Goal: Task Accomplishment & Management: Use online tool/utility

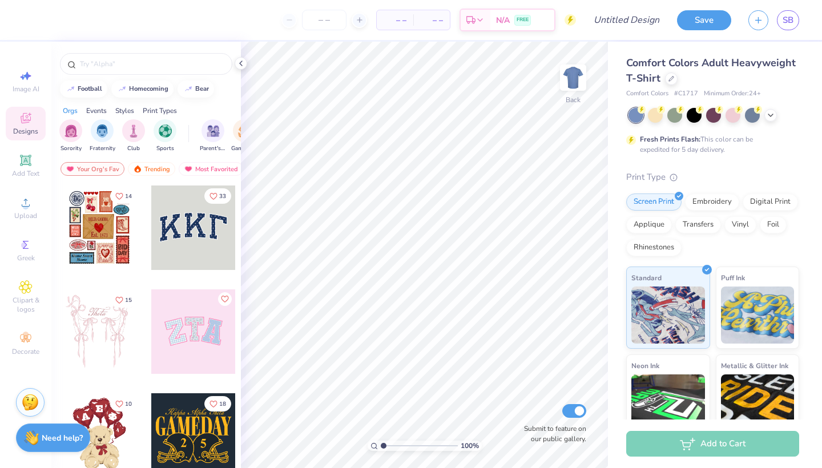
click at [154, 110] on div "Print Types" at bounding box center [160, 111] width 34 height 10
click at [130, 109] on div "Styles" at bounding box center [124, 111] width 19 height 10
click at [129, 133] on img "filter for Handdrawn" at bounding box center [135, 129] width 13 height 13
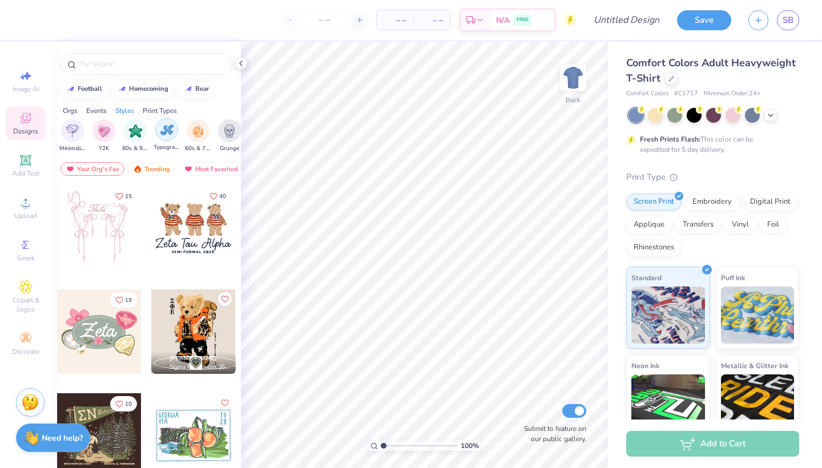
scroll to position [0, 717]
click at [144, 131] on img "filter for Typography" at bounding box center [140, 129] width 13 height 13
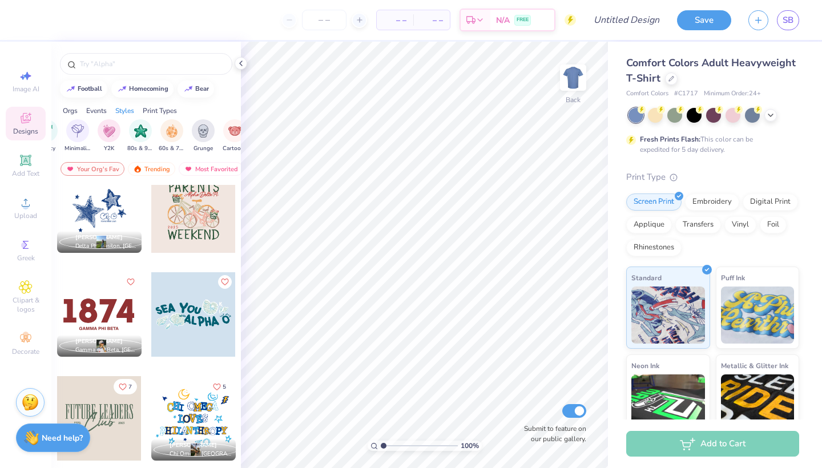
scroll to position [1382, 0]
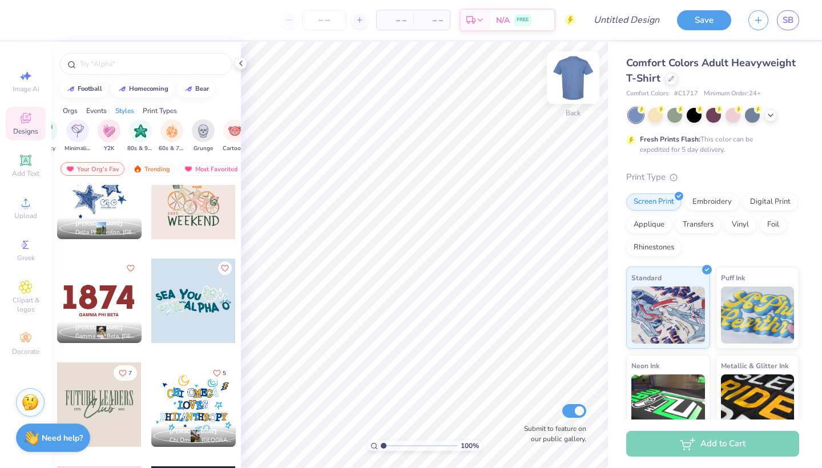
click at [568, 77] on img at bounding box center [573, 78] width 46 height 46
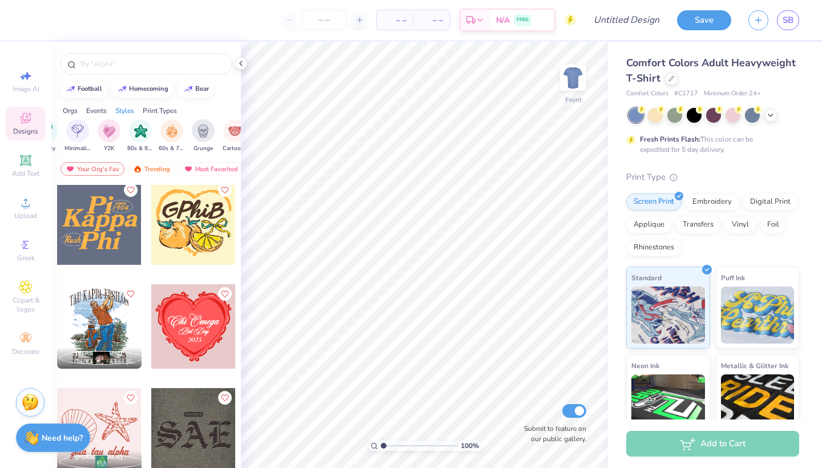
scroll to position [5202, 0]
click at [101, 215] on div at bounding box center [99, 222] width 85 height 85
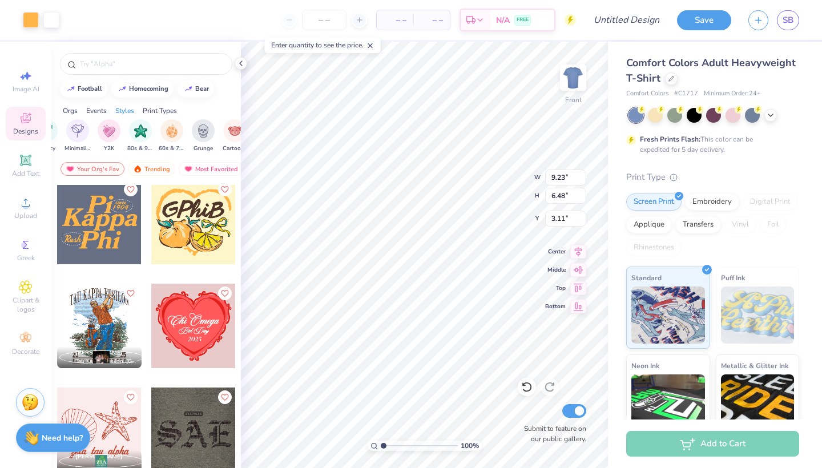
type input "9.23"
type input "6.48"
type input "5.76"
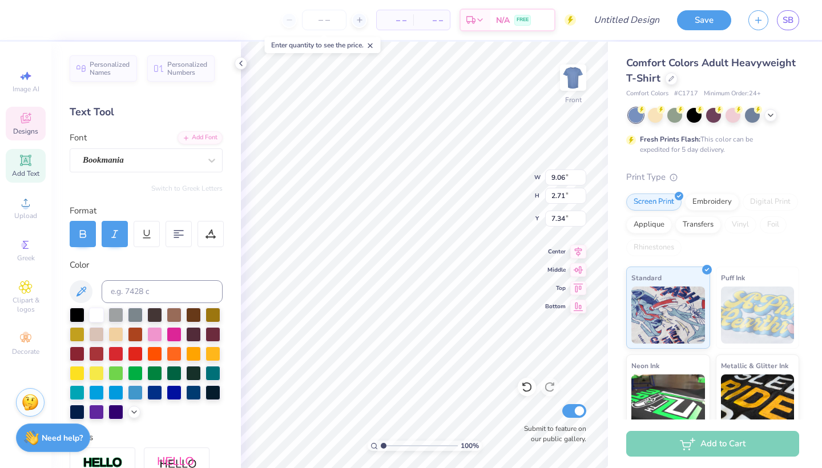
scroll to position [0, 0]
type textarea "L"
type textarea "Health"
type input "3.09"
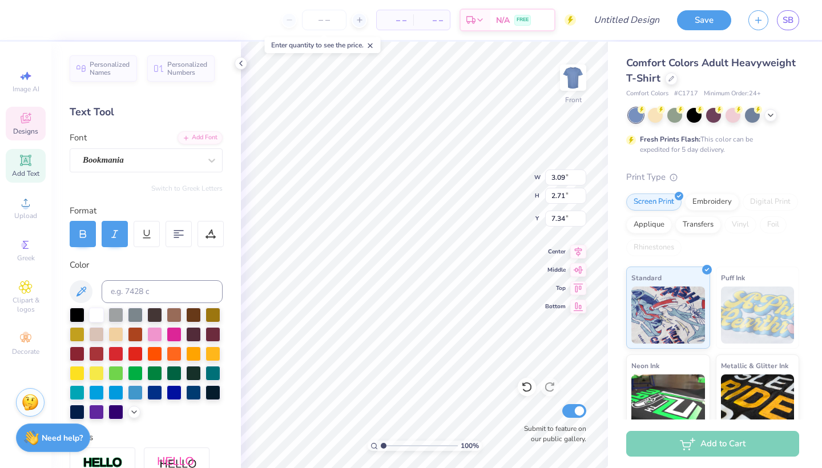
type input "2.16"
type input "5.76"
type textarea "P"
type textarea "Little"
type input "4.91"
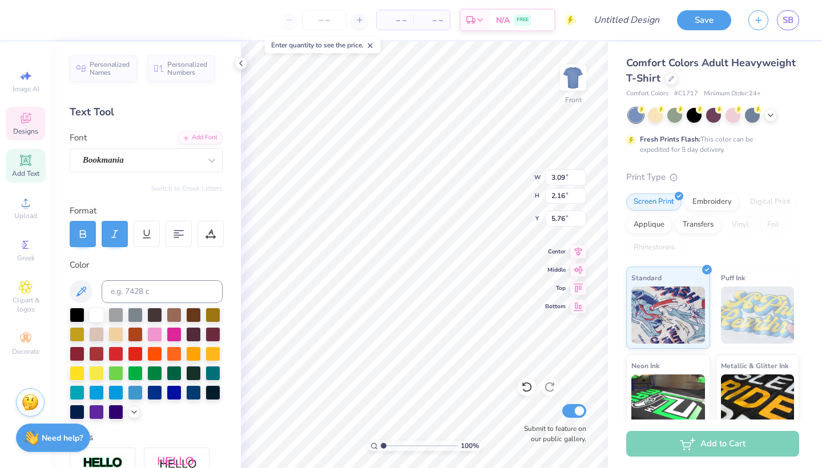
type input "2.19"
type input "10.05"
type textarea "Heroes"
type input "9.53"
type input "2.21"
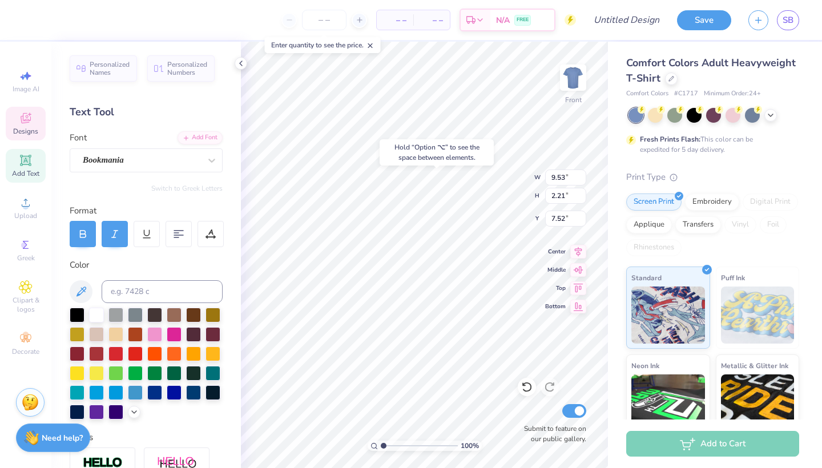
type input "8.36"
type input "10.29"
type input "2.16"
type input "10.30"
type input "9.53"
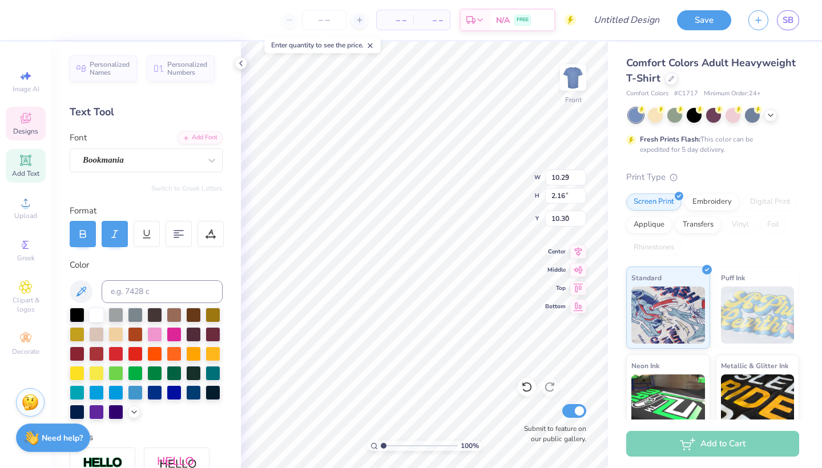
type input "2.21"
type input "8.36"
type input "2.01"
type input "0.91"
type input "10.61"
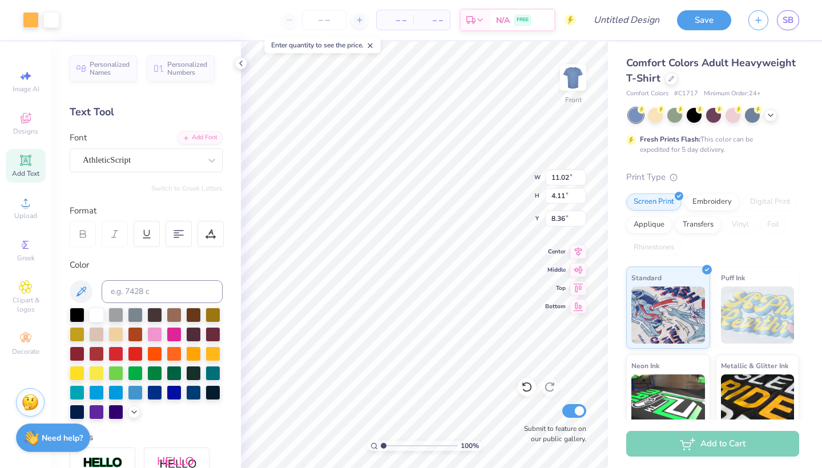
type input "8.16"
type input "9.79"
type input "9.53"
type input "2.21"
type input "8.16"
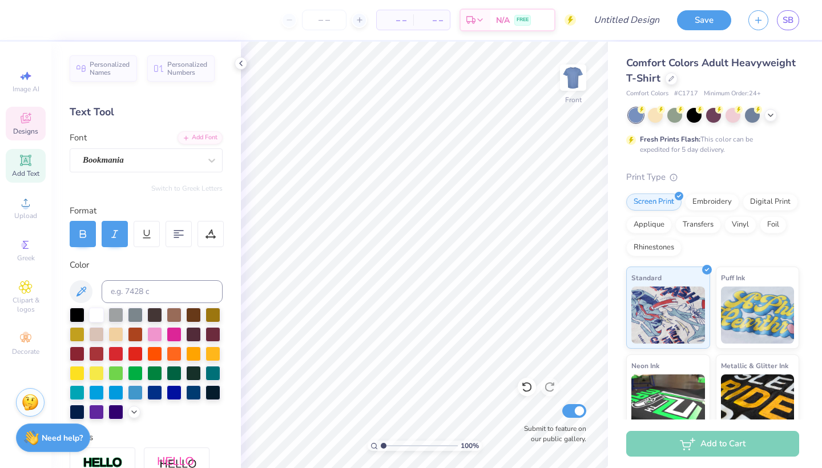
click at [30, 125] on div "Designs" at bounding box center [26, 124] width 40 height 34
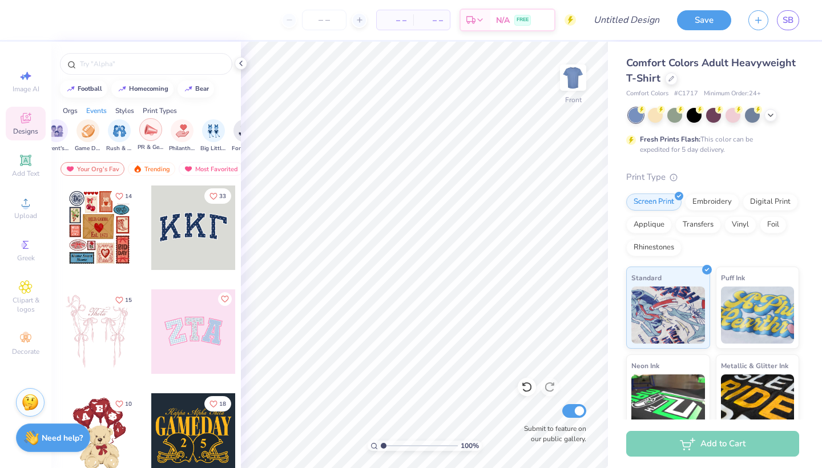
scroll to position [0, 164]
click at [172, 134] on img "filter for Philanthropy" at bounding box center [174, 129] width 13 height 13
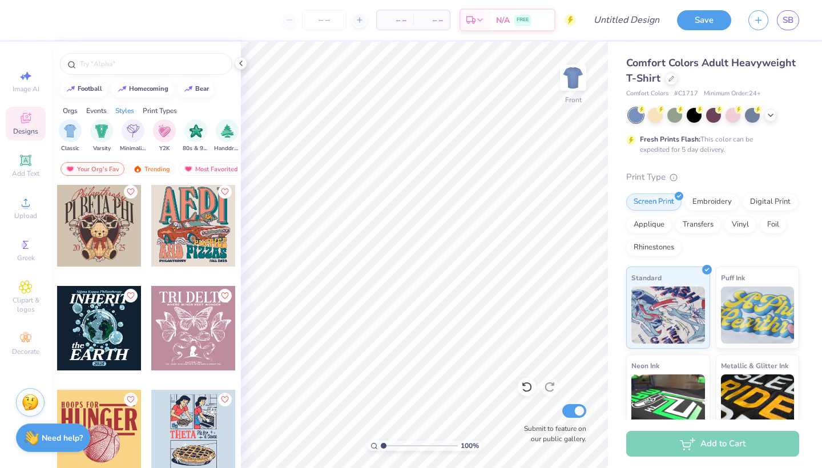
scroll to position [0, 600]
click at [104, 130] on img "filter for Varsity" at bounding box center [100, 129] width 13 height 13
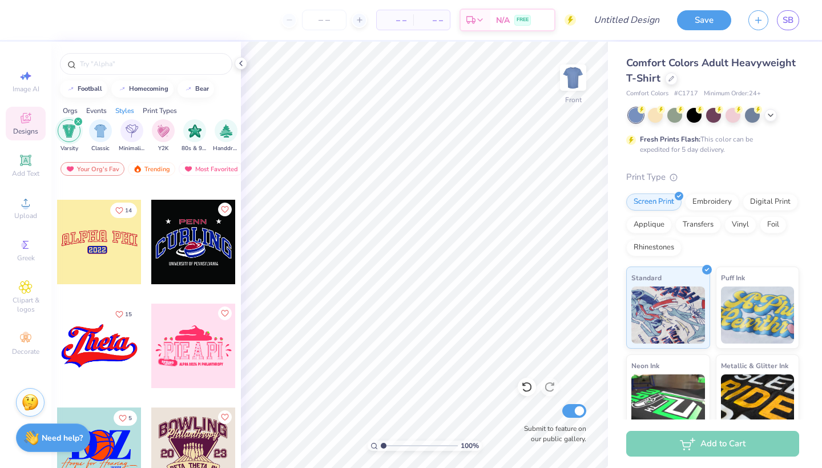
scroll to position [3104, 0]
click at [25, 164] on icon at bounding box center [25, 160] width 9 height 9
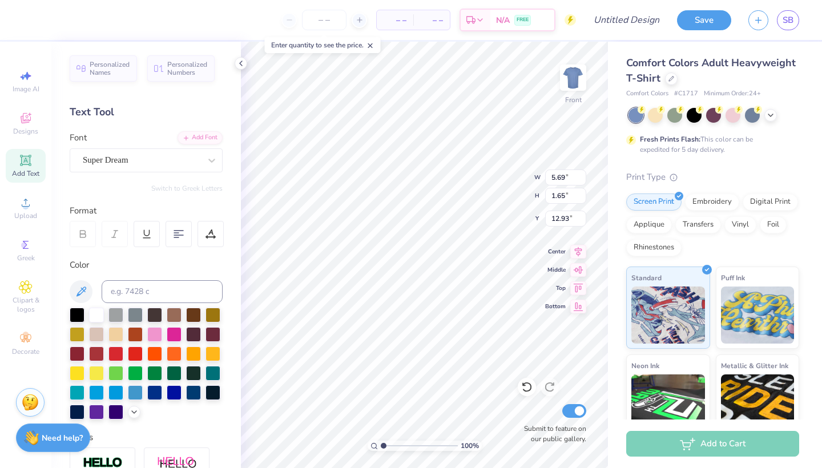
scroll to position [0, 1]
type textarea "LITTLE"
type input "9.15"
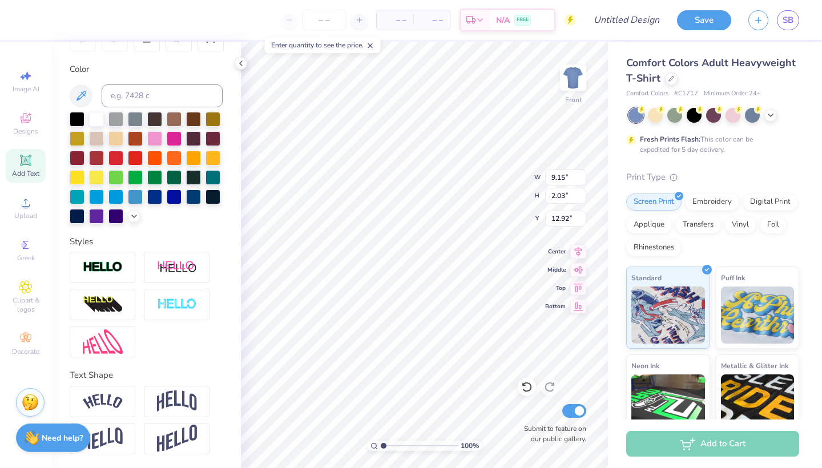
scroll to position [196, 0]
click at [126, 432] on div at bounding box center [103, 438] width 66 height 31
type input "2.99"
type input "4.87"
type input "9.41"
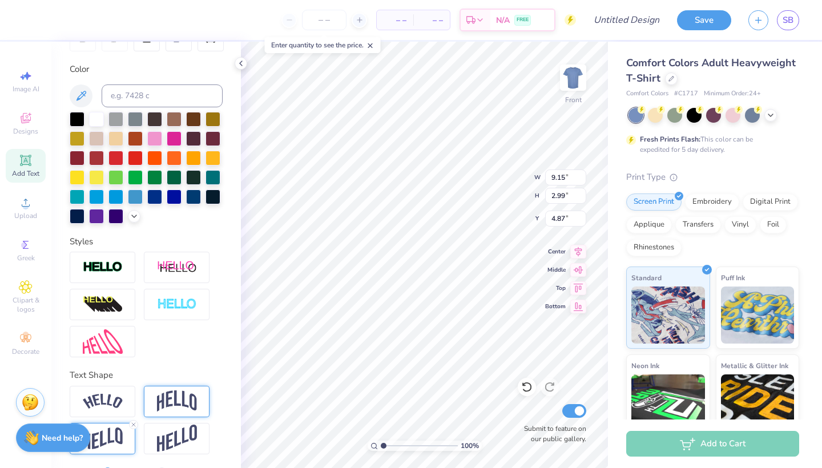
type input "3.08"
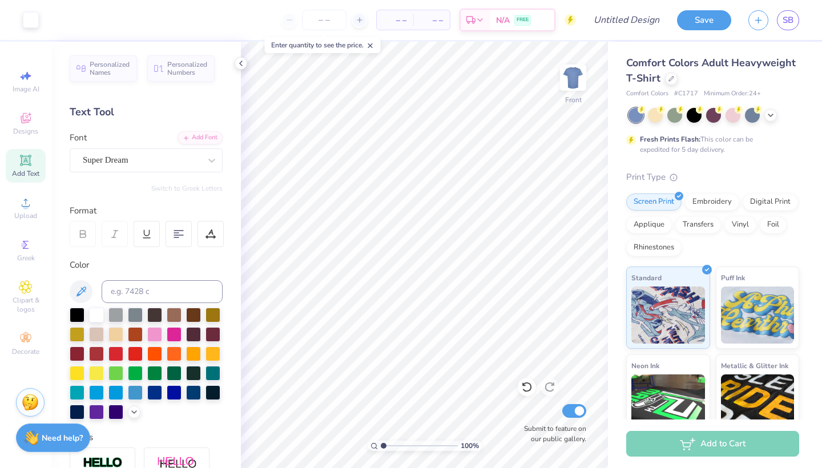
scroll to position [0, 0]
type input "9.46"
type textarea "HEALTH"
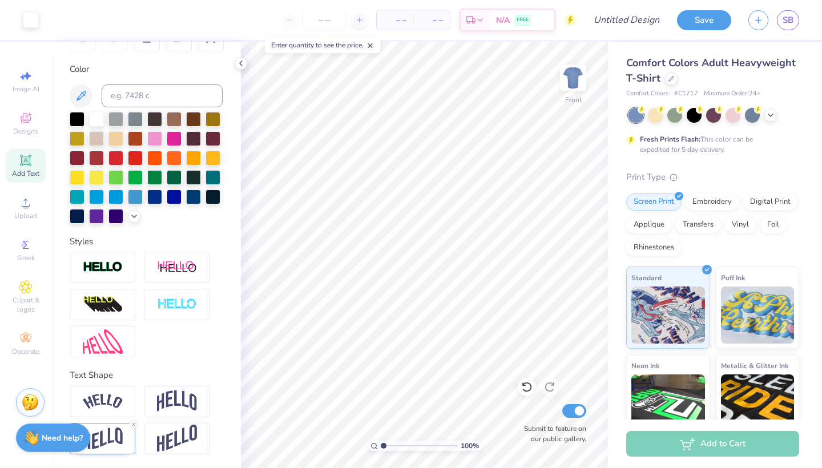
scroll to position [196, 0]
type input "7.42"
type input "15.01"
type textarea "HEROES"
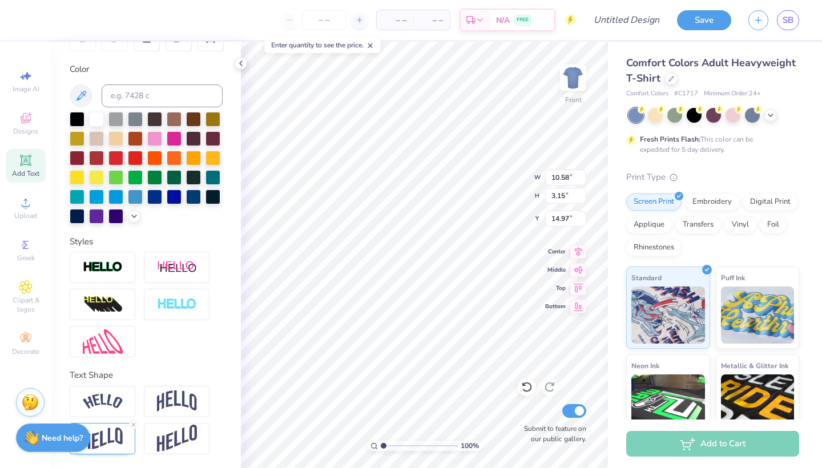
type input "9.79"
type input "9.41"
type input "3.08"
type input "4.91"
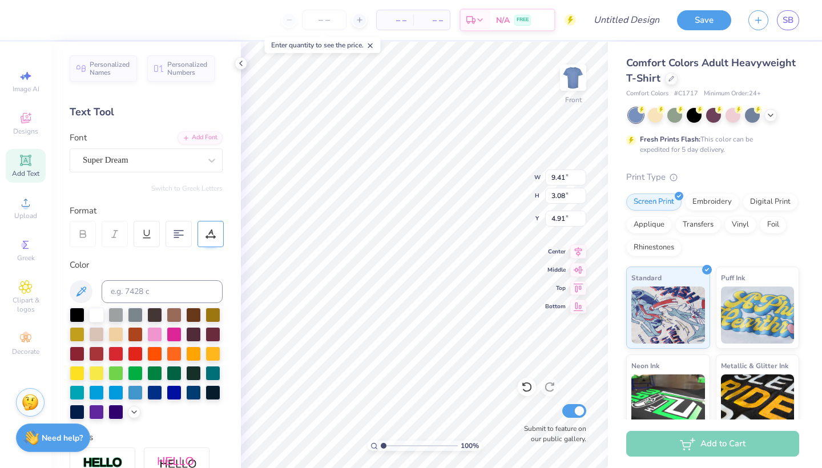
scroll to position [0, 0]
click at [208, 229] on icon at bounding box center [211, 234] width 10 height 10
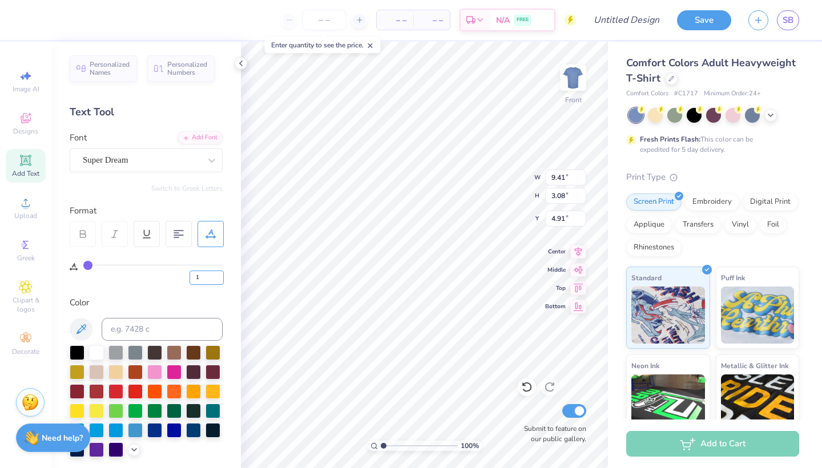
click at [219, 274] on input "1" at bounding box center [207, 278] width 34 height 14
click at [219, 274] on input "2" at bounding box center [207, 278] width 34 height 14
click at [219, 274] on input "3" at bounding box center [207, 278] width 34 height 14
click at [219, 274] on input "4" at bounding box center [207, 278] width 34 height 14
click at [219, 274] on input "5" at bounding box center [207, 278] width 34 height 14
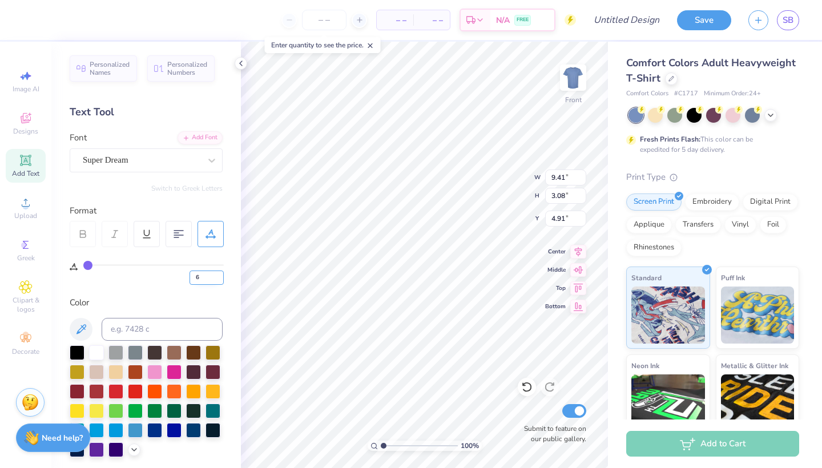
click at [219, 274] on input "6" at bounding box center [207, 278] width 34 height 14
type input "21"
click at [219, 274] on input "21" at bounding box center [207, 278] width 34 height 14
type input "21"
type input "12.52"
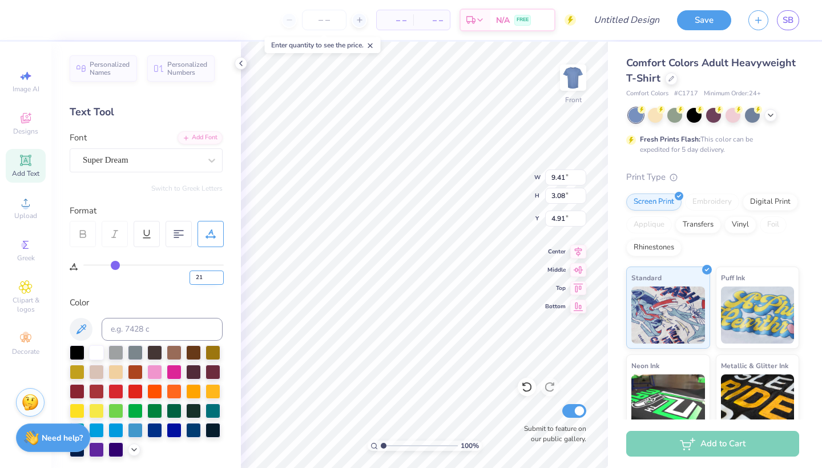
type input "3.09"
type input "4.86"
type input "20"
type input "19"
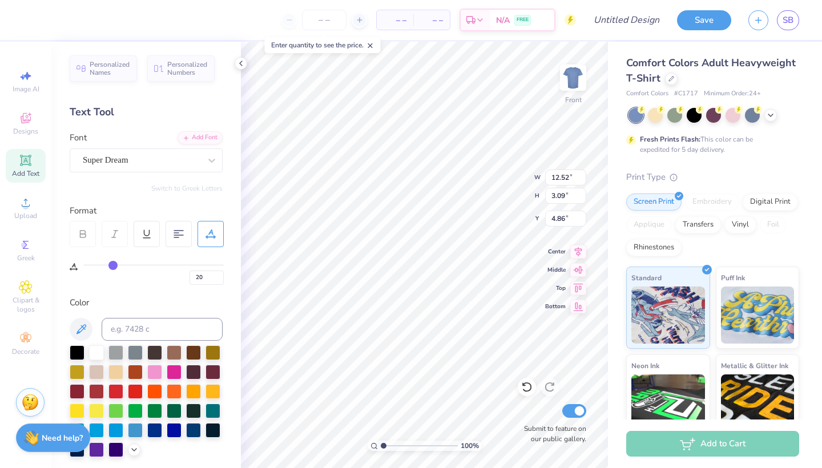
type input "19"
type input "15"
type input "13"
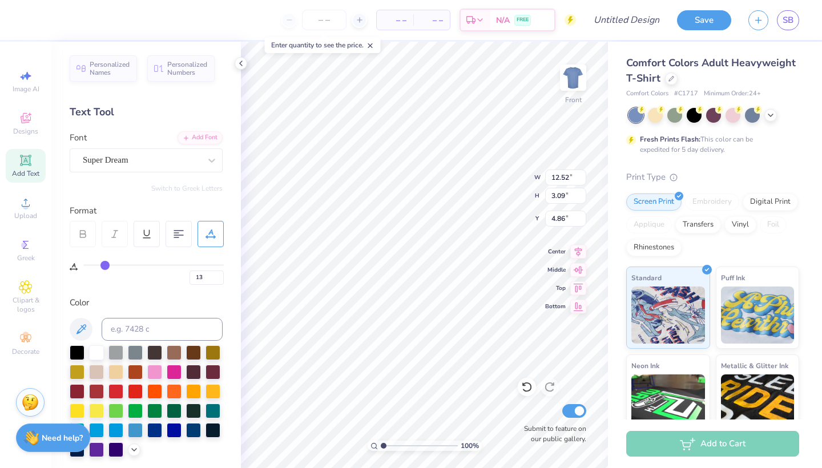
type input "9"
type input "3"
type input "0"
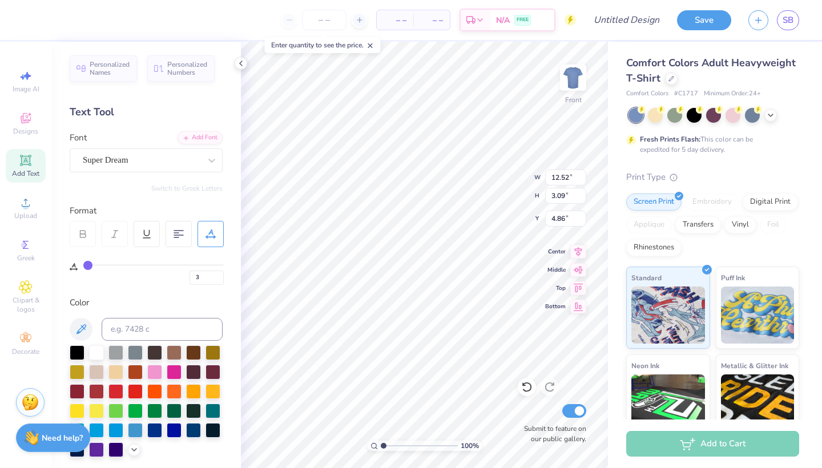
type input "0"
drag, startPoint x: 115, startPoint y: 264, endPoint x: 71, endPoint y: 266, distance: 43.4
type input "0"
click at [71, 266] on div "0" at bounding box center [147, 266] width 154 height 38
type input "9.41"
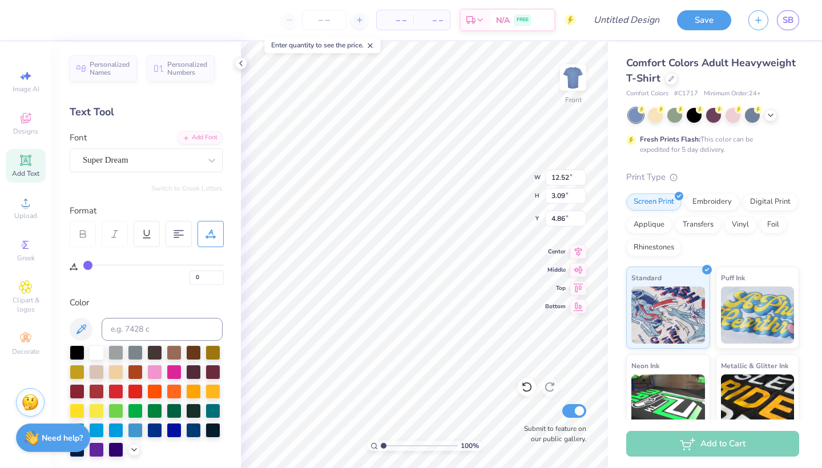
type input "3.08"
type input "4.87"
click at [219, 275] on input "1" at bounding box center [207, 278] width 34 height 14
click at [219, 275] on input "2" at bounding box center [207, 278] width 34 height 14
click at [219, 275] on input "3" at bounding box center [207, 278] width 34 height 14
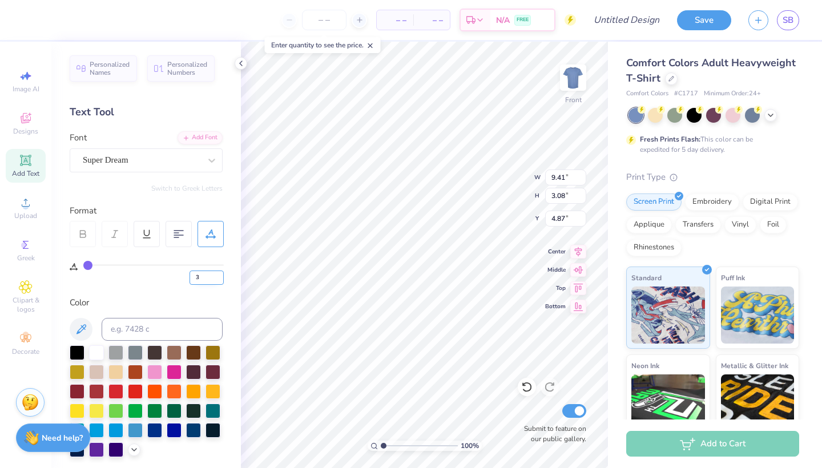
type input "4"
click at [219, 275] on input "4" at bounding box center [207, 278] width 34 height 14
type input "6"
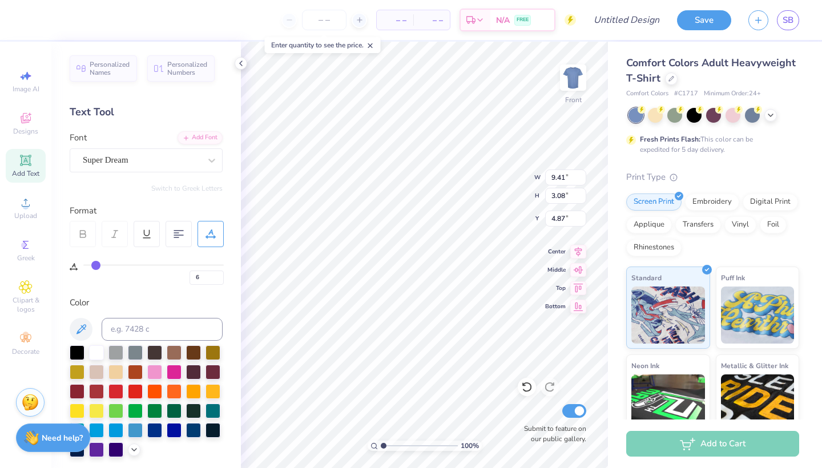
click at [96, 264] on input "range" at bounding box center [153, 265] width 140 height 2
type input "10.30"
type input "4.86"
click at [90, 263] on div "6" at bounding box center [153, 272] width 140 height 26
type input "0"
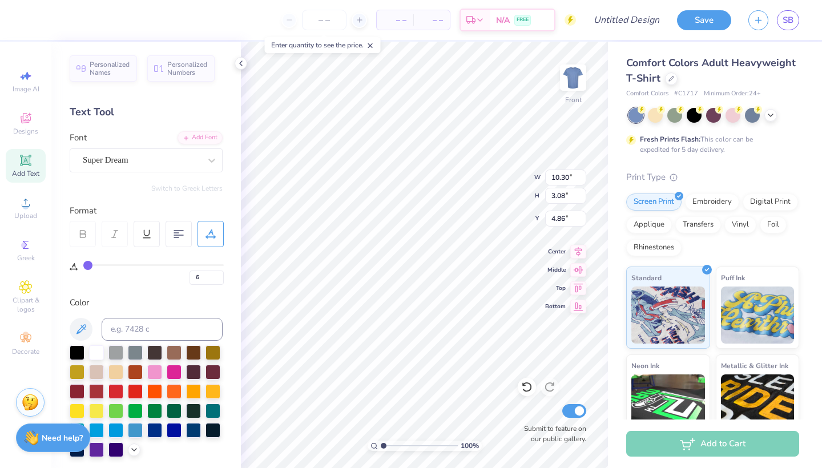
type input "0"
click at [89, 264] on input "range" at bounding box center [153, 265] width 140 height 2
type input "9.41"
type input "4.87"
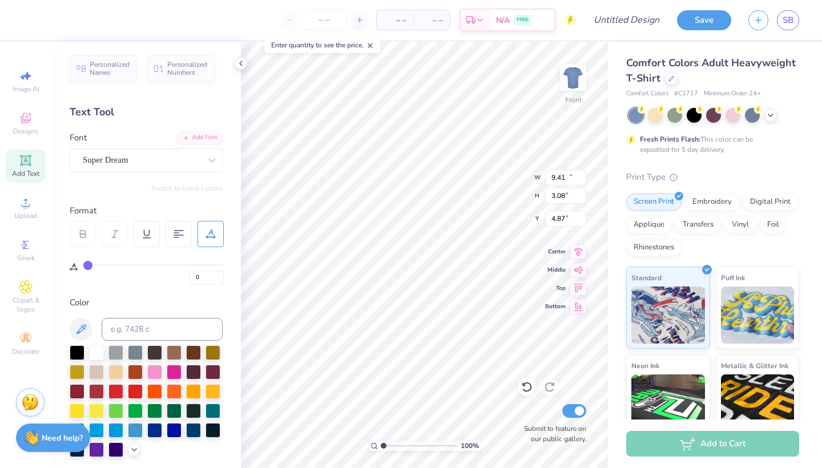
click at [91, 264] on input "range" at bounding box center [153, 265] width 140 height 2
type input "4"
click at [93, 264] on input "range" at bounding box center [153, 265] width 140 height 2
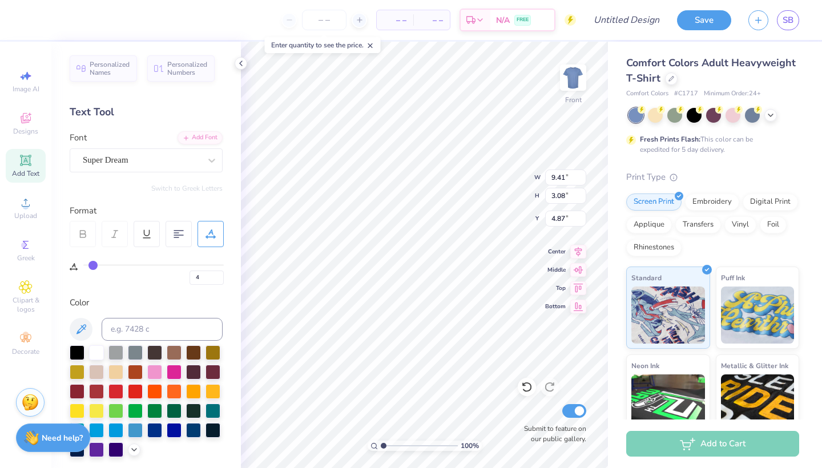
type input "10.00"
type input "4.86"
type input "7"
type input "23"
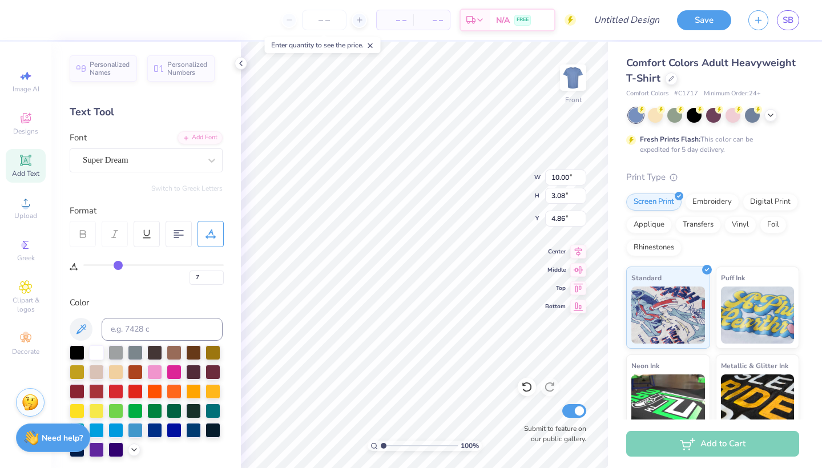
type input "23"
type input "59"
type input "100"
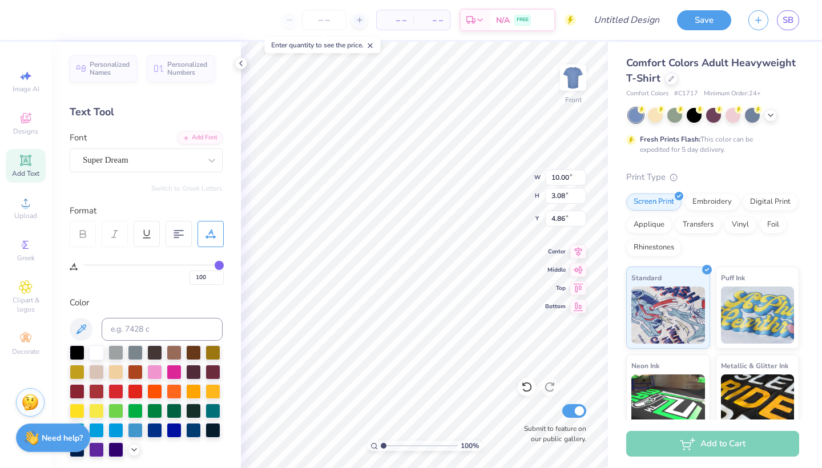
drag, startPoint x: 166, startPoint y: 263, endPoint x: 305, endPoint y: 238, distance: 141.7
type input "100"
click at [305, 238] on div "– – Per Item – – Total Est. Delivery N/A FREE Design Title Save SB Image AI Des…" at bounding box center [411, 234] width 822 height 468
type input "14.53"
type input "1.85"
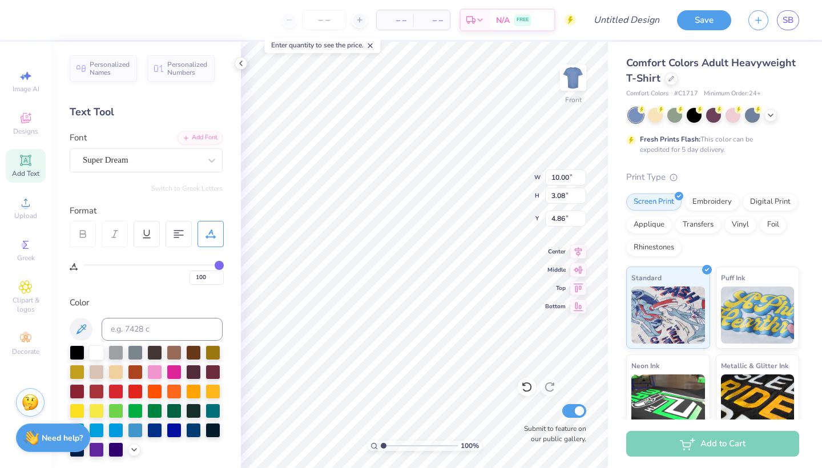
type input "5.48"
type input "99"
type input "98"
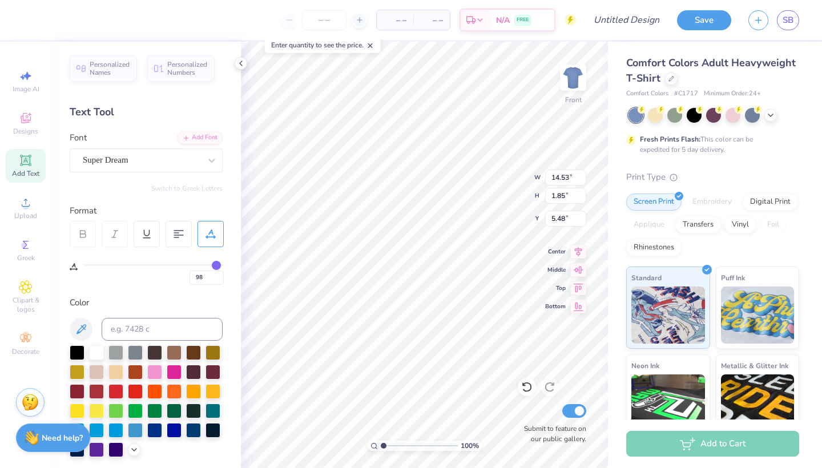
type input "97"
type input "96"
type input "95"
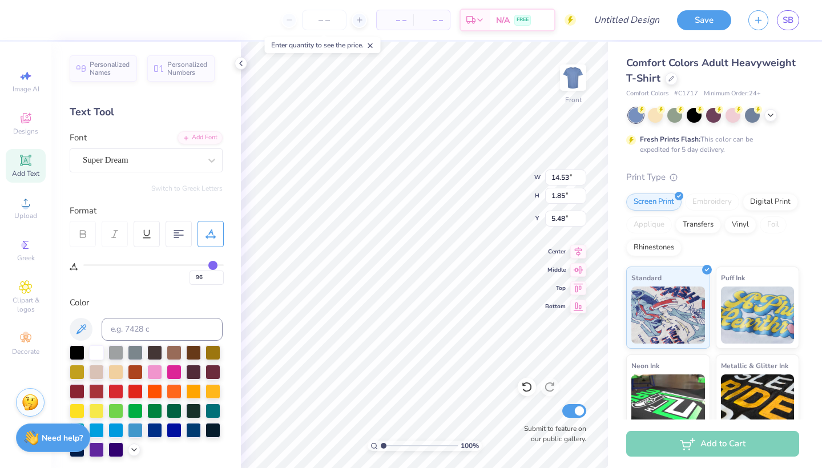
type input "95"
type input "94"
type input "93"
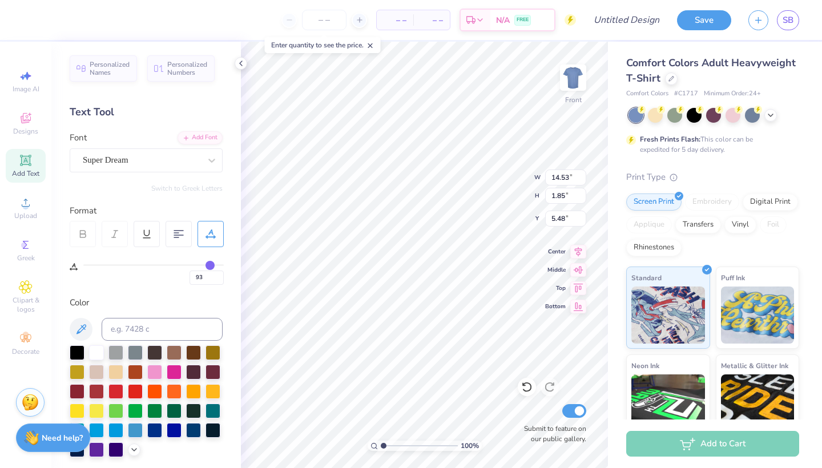
type input "92"
type input "91"
type input "90"
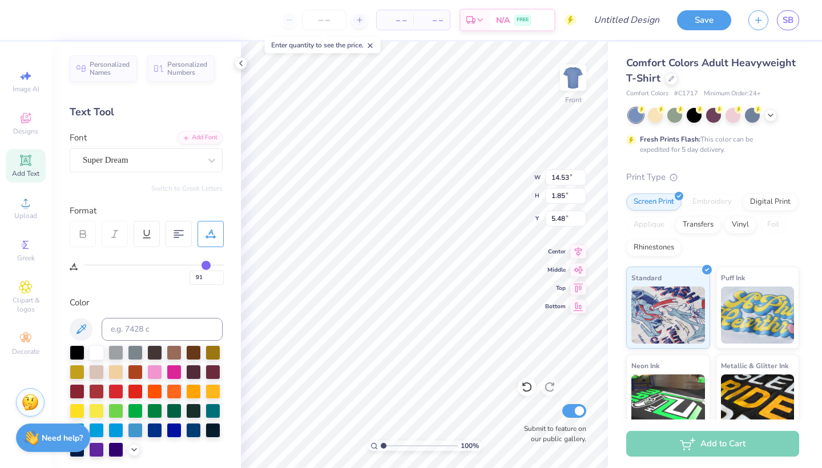
type input "90"
type input "89"
type input "88"
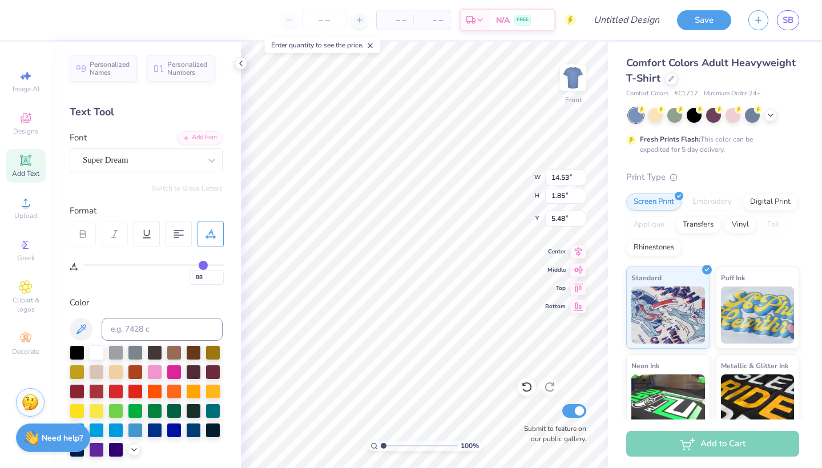
type input "87"
type input "86"
type input "85"
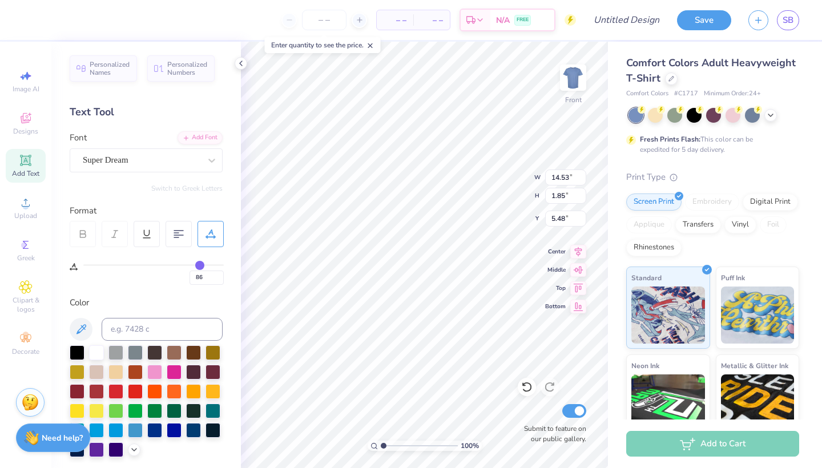
type input "85"
type input "84"
type input "83"
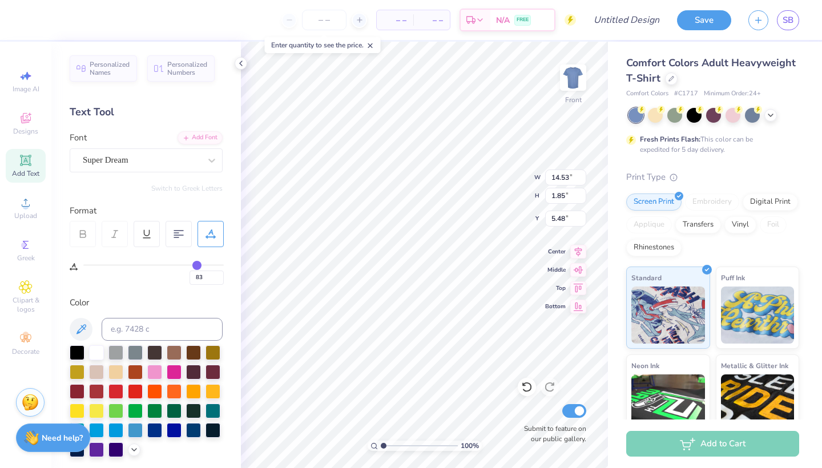
type input "82"
type input "81"
type input "80"
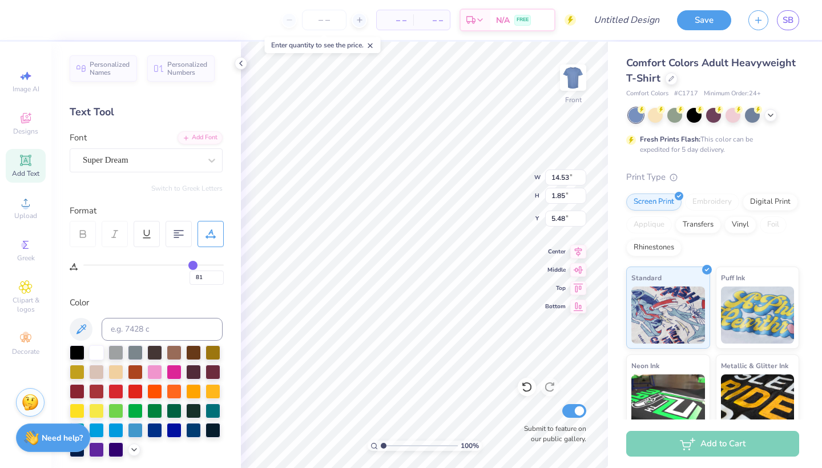
type input "80"
type input "79"
type input "78"
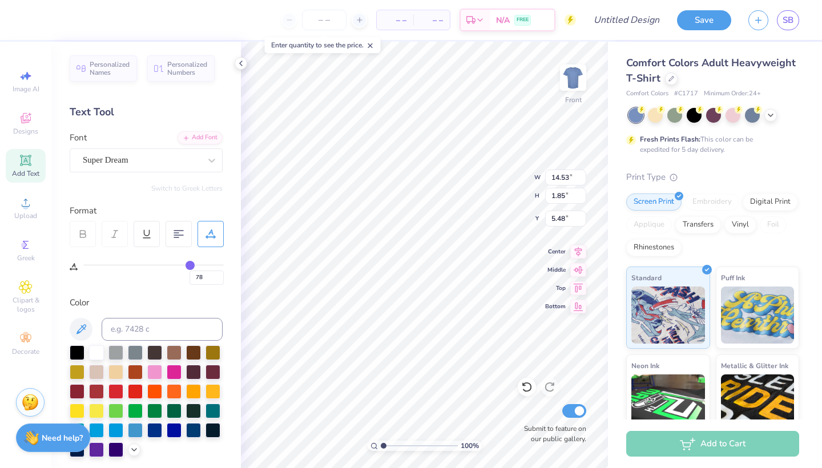
type input "77"
type input "76"
type input "75"
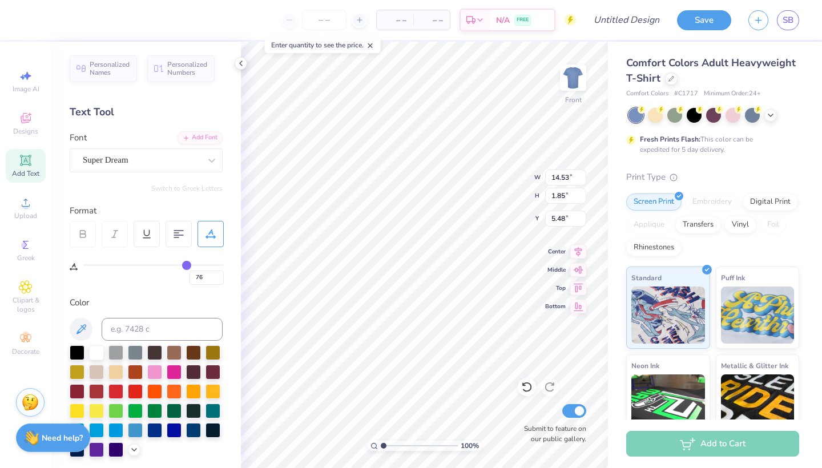
type input "75"
type input "76"
drag, startPoint x: 219, startPoint y: 263, endPoint x: 187, endPoint y: 267, distance: 32.3
type input "76"
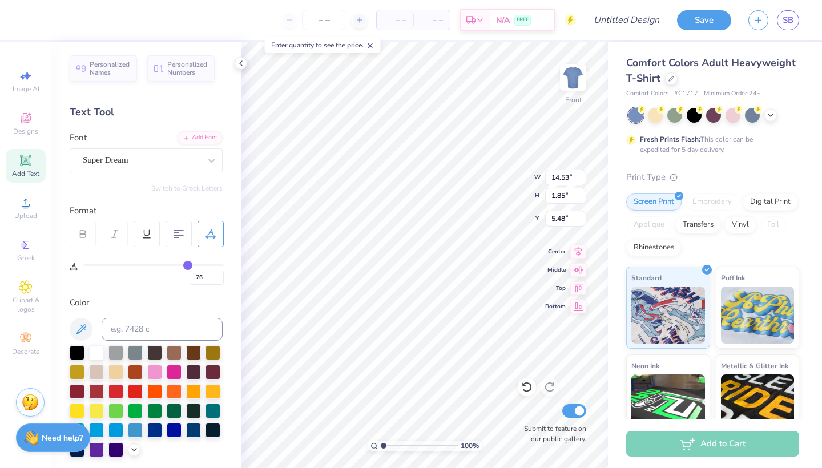
click at [187, 266] on input "range" at bounding box center [153, 265] width 140 height 2
type input "12.40"
type input "75"
type input "73"
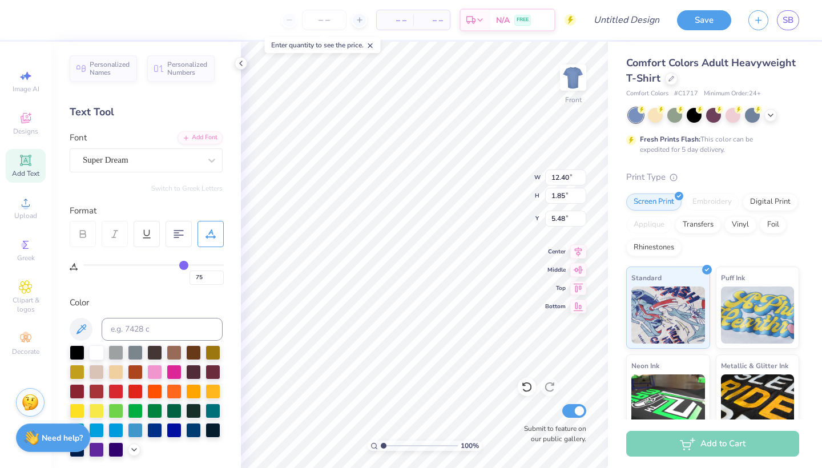
type input "73"
type input "70"
type input "66"
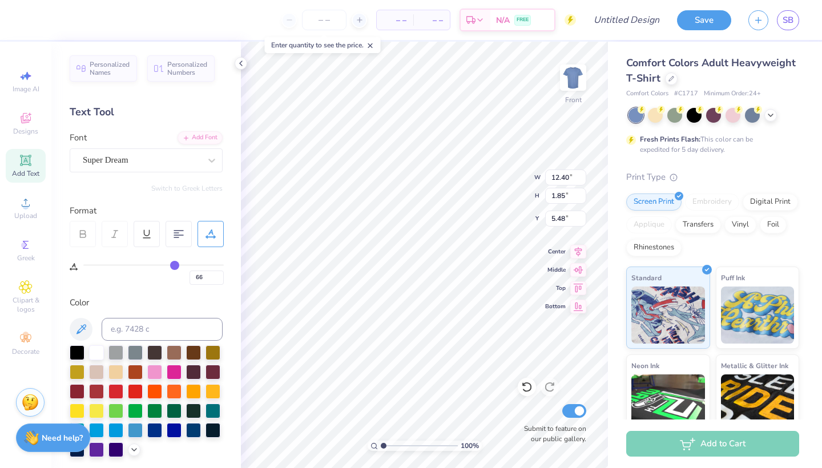
type input "63"
type input "59"
type input "54"
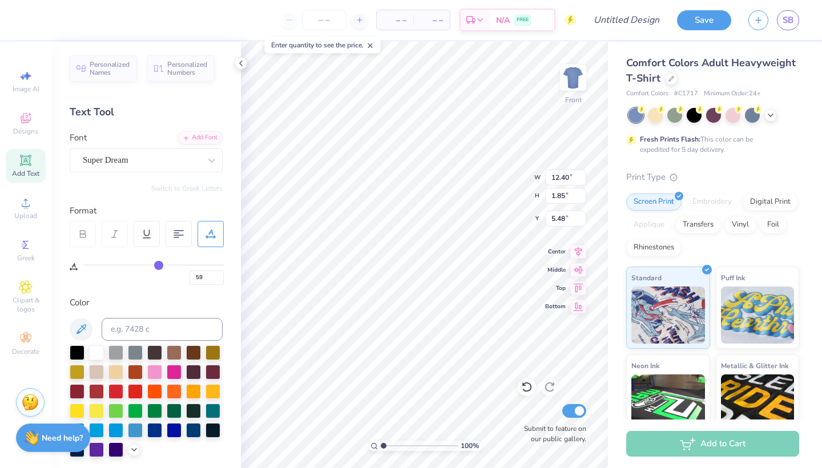
type input "54"
type input "51"
type input "49"
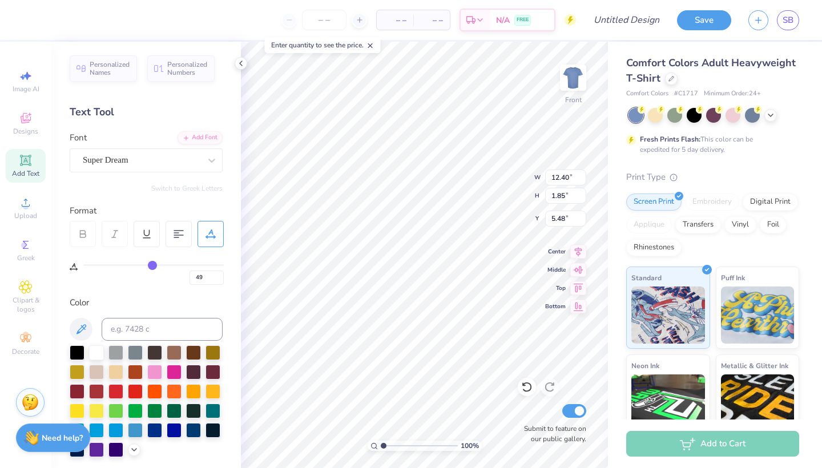
type input "48"
type input "47"
type input "46"
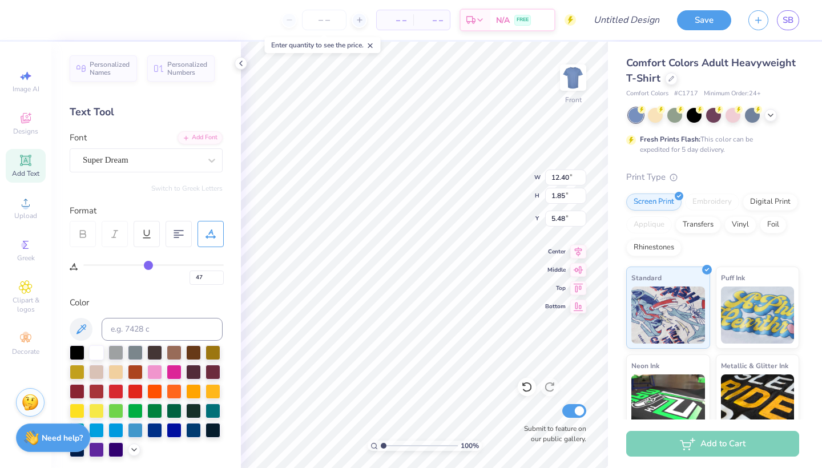
type input "46"
drag, startPoint x: 187, startPoint y: 266, endPoint x: 149, endPoint y: 267, distance: 38.3
type input "47"
click at [149, 266] on input "range" at bounding box center [153, 265] width 140 height 2
type input "47"
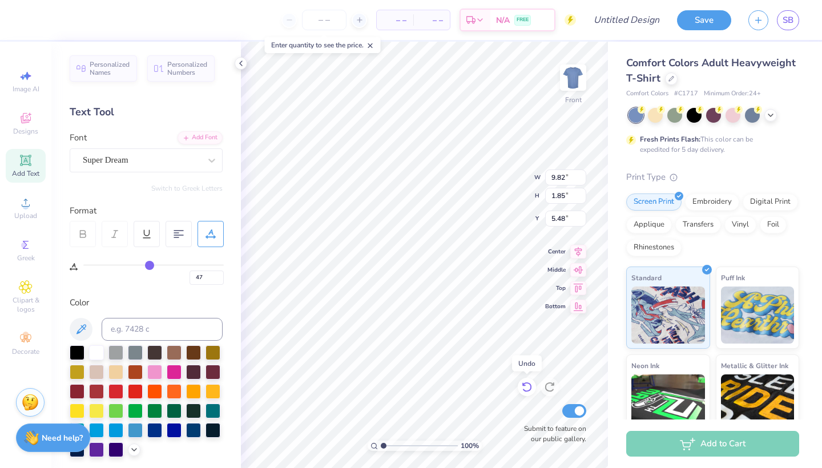
click at [528, 388] on icon at bounding box center [526, 386] width 11 height 11
type input "14.53"
type input "100"
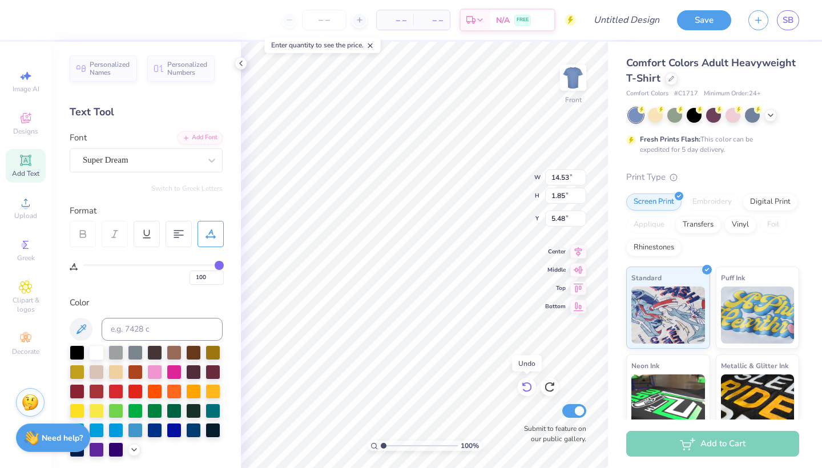
click at [528, 388] on icon at bounding box center [526, 386] width 11 height 11
type input "10.00"
type input "3.08"
type input "4.86"
click at [528, 388] on icon at bounding box center [526, 386] width 11 height 11
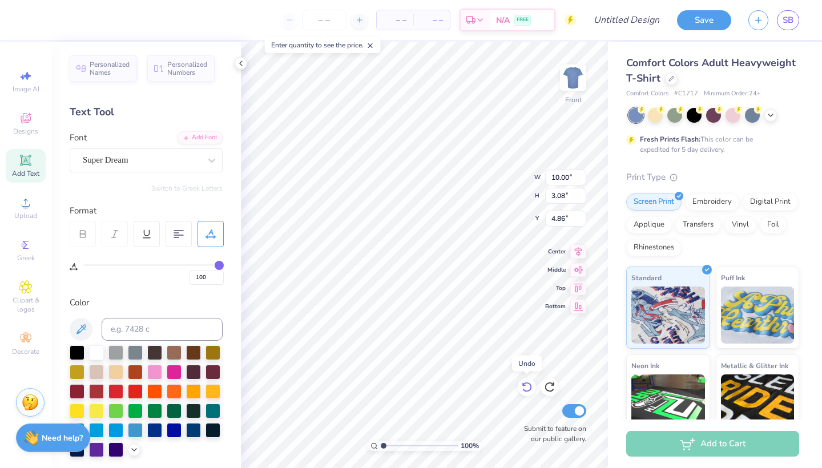
type input "100"
type input "4"
click at [528, 388] on icon at bounding box center [526, 386] width 11 height 11
type input "4"
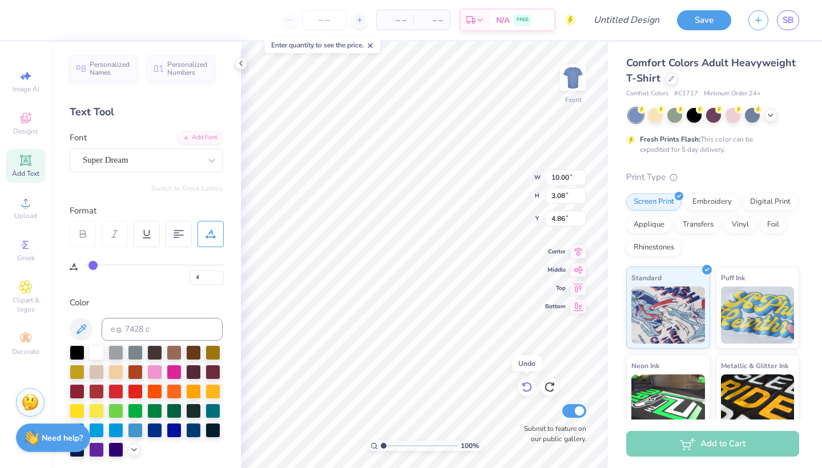
type input "9.41"
type input "4.87"
click at [528, 388] on icon at bounding box center [526, 386] width 11 height 11
type input "4"
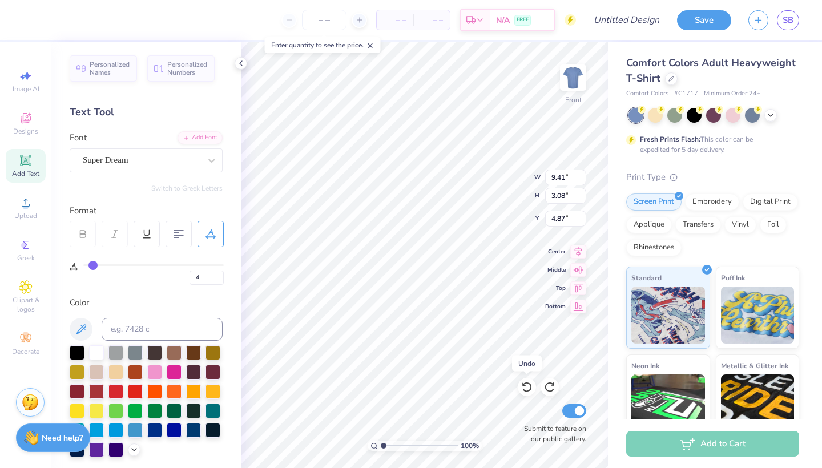
type input "0"
drag, startPoint x: 89, startPoint y: 262, endPoint x: 77, endPoint y: 262, distance: 11.4
click at [77, 262] on div "0" at bounding box center [147, 266] width 154 height 38
click at [219, 275] on input "1" at bounding box center [207, 278] width 34 height 14
type input "2"
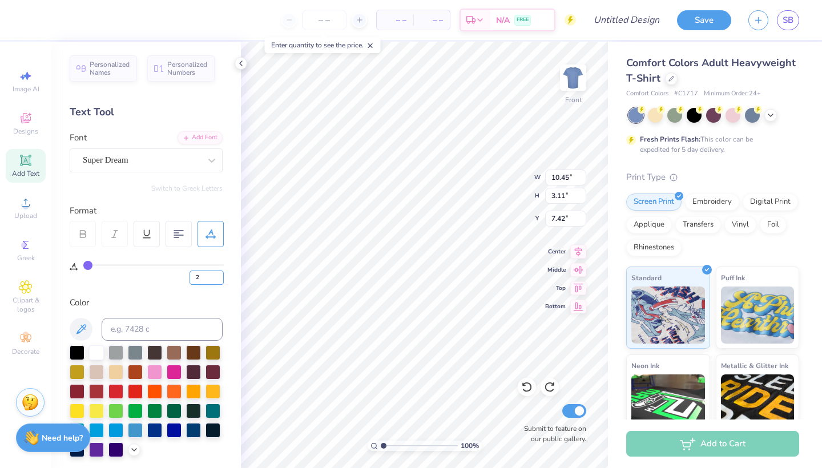
click at [219, 275] on input "2" at bounding box center [207, 278] width 34 height 14
type input "0"
click at [222, 275] on input "1" at bounding box center [207, 278] width 34 height 14
click at [222, 275] on input "2" at bounding box center [207, 278] width 34 height 14
type input "3"
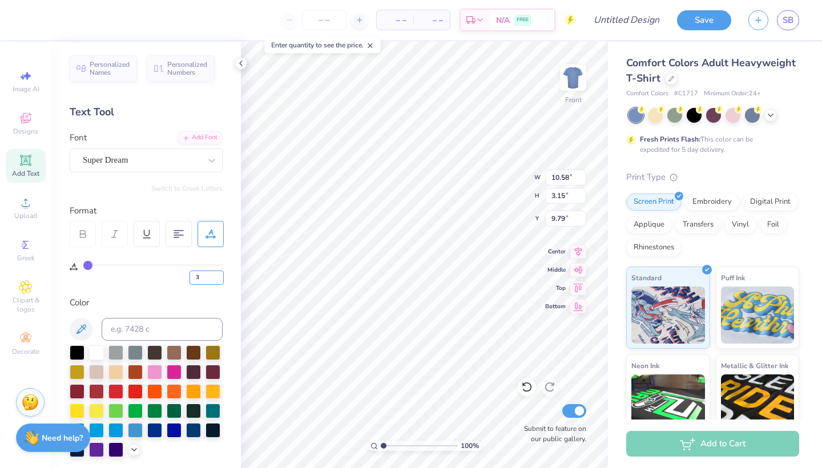
click at [222, 275] on input "3" at bounding box center [207, 278] width 34 height 14
type input "0"
type input "5.07"
type input "3"
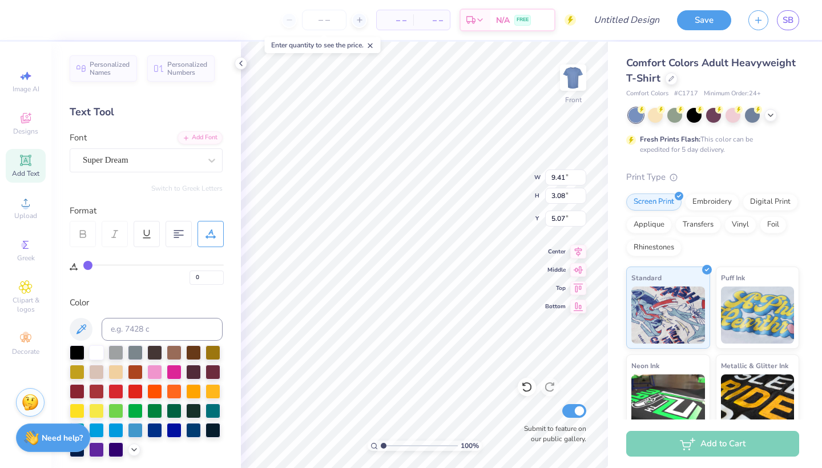
type input "11.02"
click at [220, 274] on input "1" at bounding box center [207, 278] width 34 height 14
click at [219, 275] on input "3" at bounding box center [207, 278] width 34 height 14
click at [219, 275] on input "4" at bounding box center [207, 278] width 34 height 14
click at [220, 275] on input "4" at bounding box center [207, 278] width 34 height 14
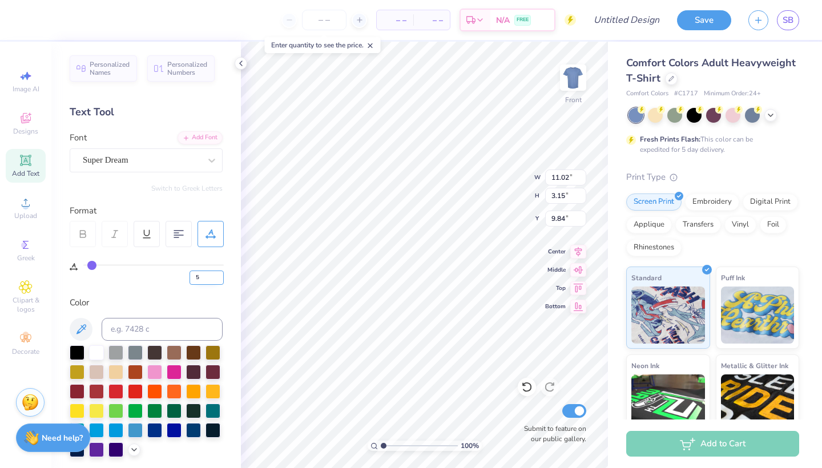
click at [220, 275] on input "5" at bounding box center [207, 278] width 34 height 14
click at [220, 275] on input "6" at bounding box center [207, 278] width 34 height 14
click at [23, 122] on icon at bounding box center [25, 119] width 9 height 7
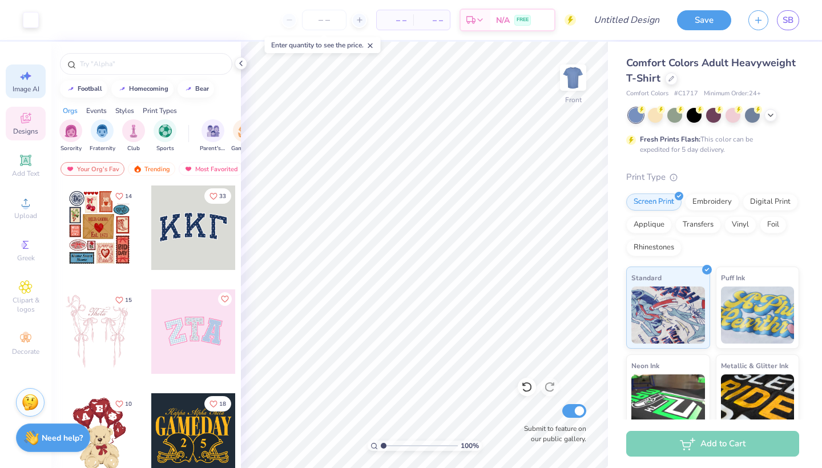
click at [29, 79] on icon at bounding box center [26, 76] width 14 height 14
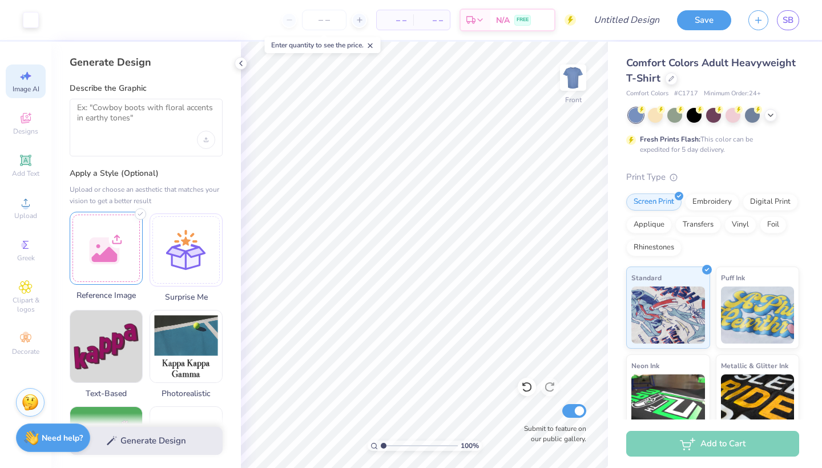
click at [109, 243] on div at bounding box center [106, 248] width 73 height 73
click at [773, 118] on icon at bounding box center [770, 114] width 9 height 9
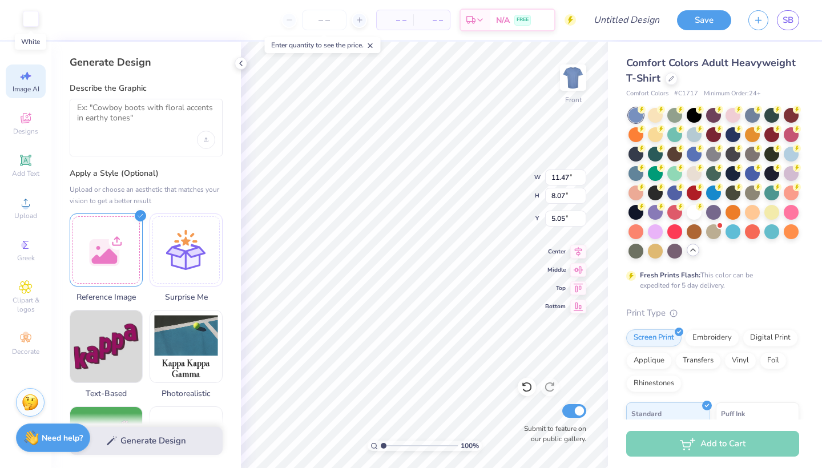
click at [27, 18] on div at bounding box center [31, 19] width 16 height 16
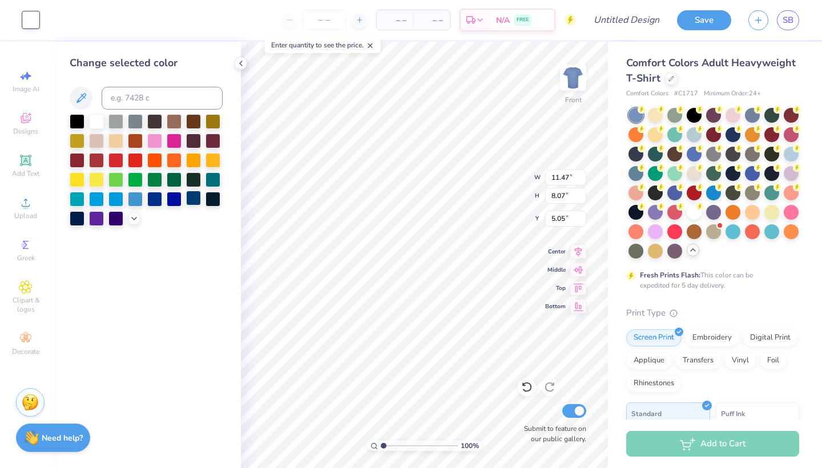
click at [191, 200] on div at bounding box center [193, 198] width 15 height 15
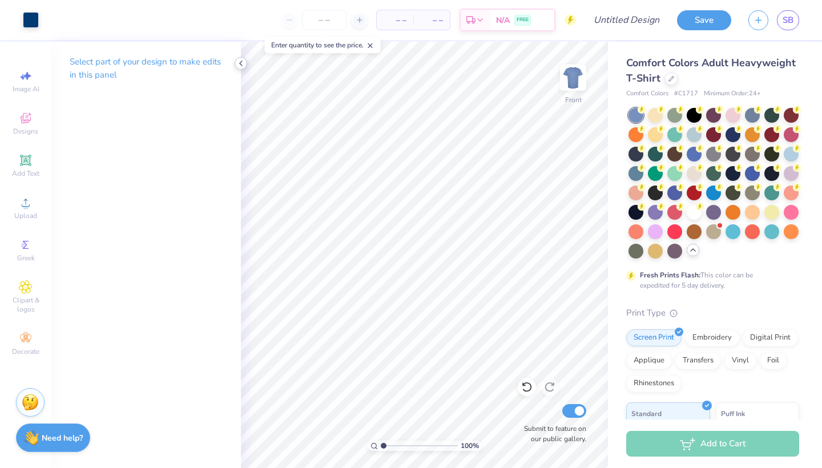
click at [241, 64] on icon at bounding box center [240, 63] width 9 height 9
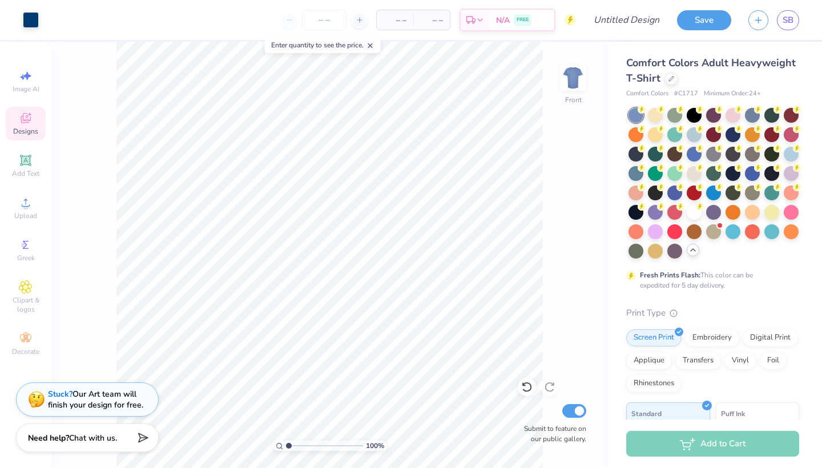
click at [23, 119] on icon at bounding box center [26, 118] width 10 height 10
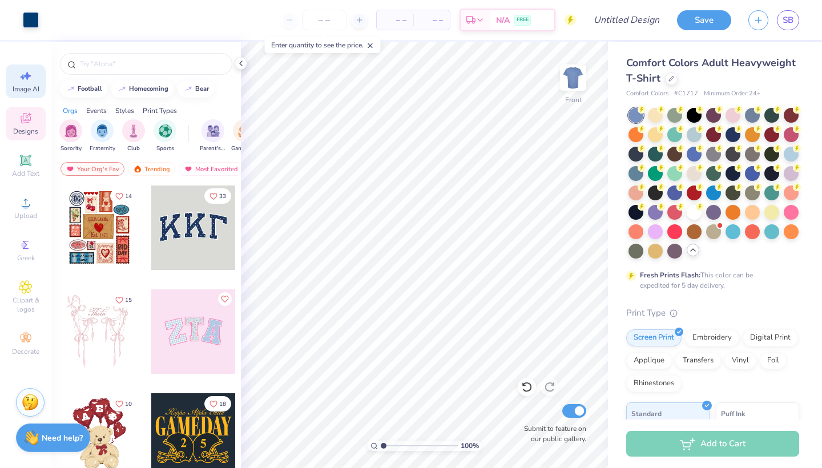
click at [23, 77] on icon at bounding box center [22, 77] width 5 height 6
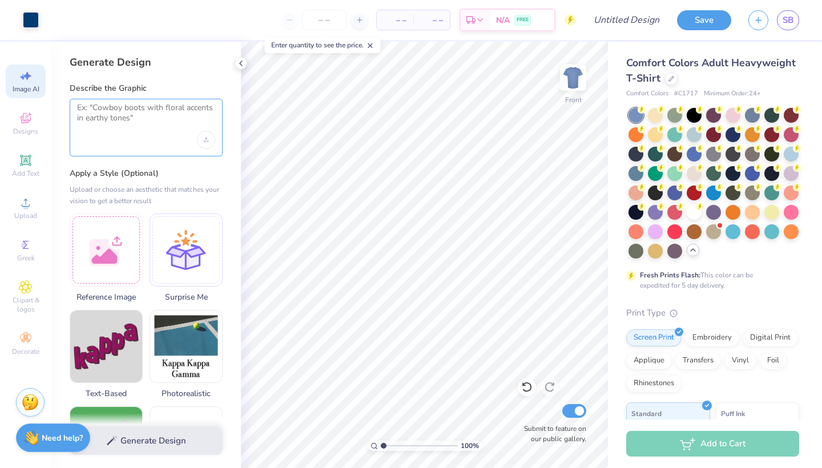
click at [128, 120] on textarea at bounding box center [146, 117] width 138 height 29
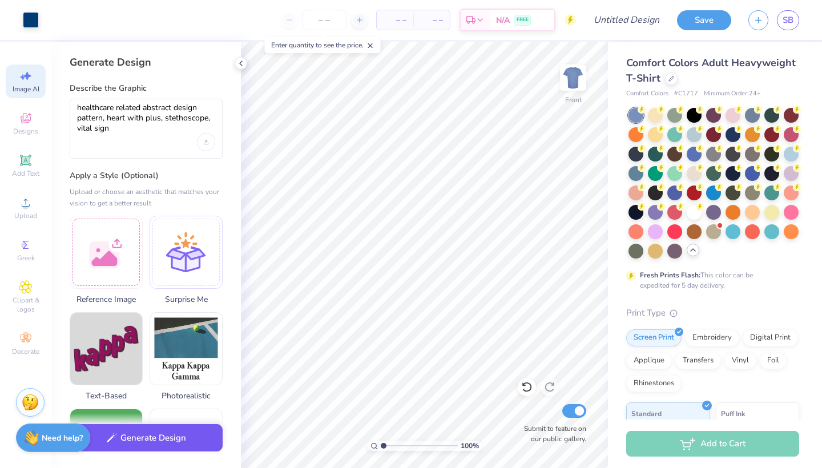
click at [141, 440] on button "Generate Design" at bounding box center [146, 438] width 153 height 28
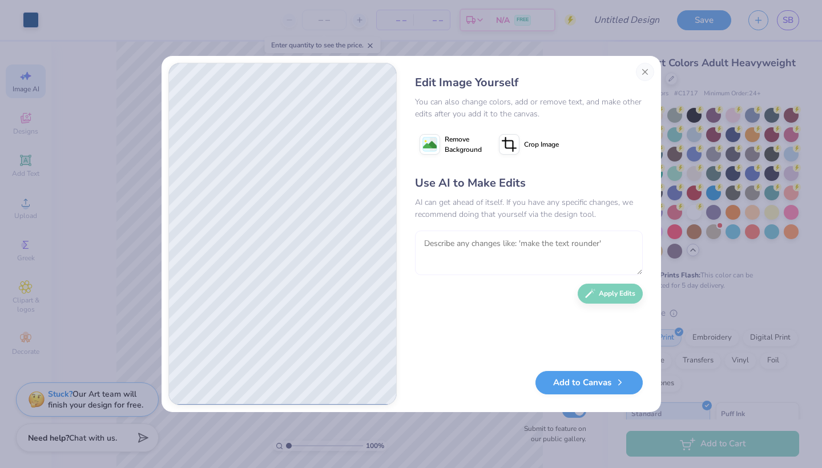
click at [448, 256] on textarea at bounding box center [529, 253] width 228 height 45
click at [605, 294] on button "Apply Edits" at bounding box center [610, 291] width 65 height 20
click at [596, 384] on button "Add to Canvas" at bounding box center [589, 379] width 107 height 23
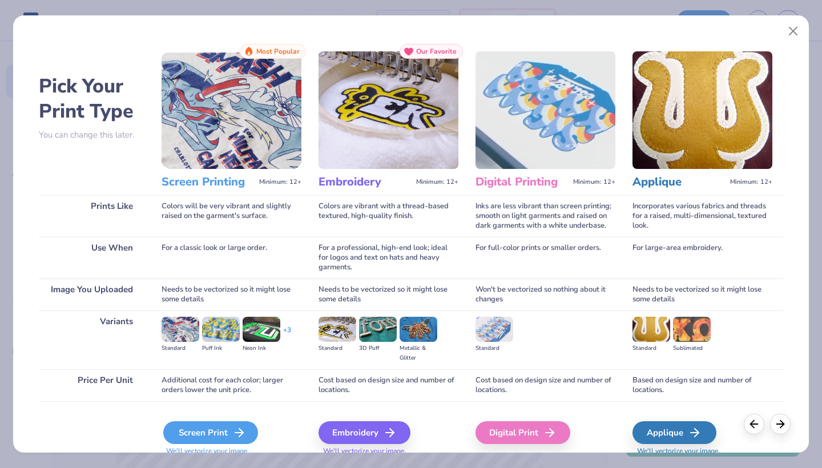
click at [214, 435] on div "Screen Print" at bounding box center [210, 432] width 95 height 23
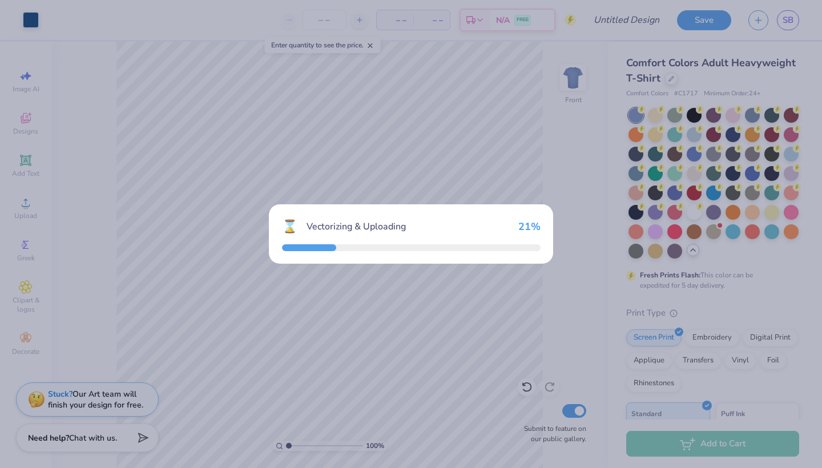
drag, startPoint x: 210, startPoint y: 432, endPoint x: 186, endPoint y: 331, distance: 104.4
click at [186, 331] on div "⌛ Vectorizing & Uploading 21 %" at bounding box center [411, 234] width 822 height 468
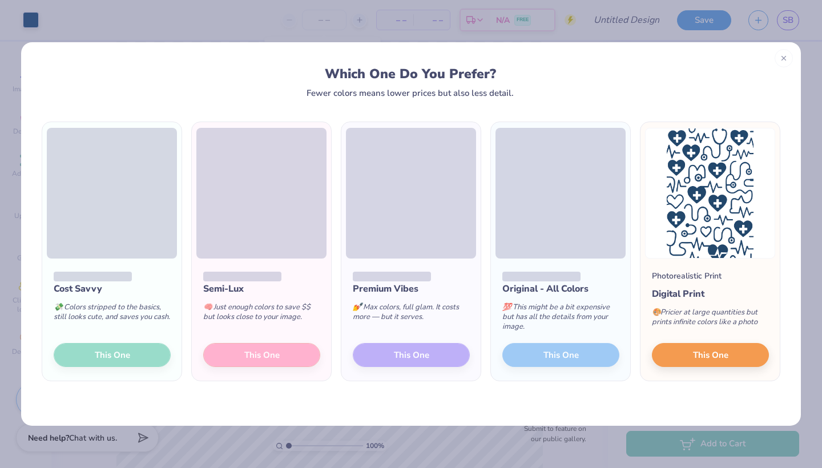
click at [130, 357] on div "Cost Savvy 💸 Colors stripped to the basics, still looks cute, and saves you cas…" at bounding box center [111, 320] width 139 height 122
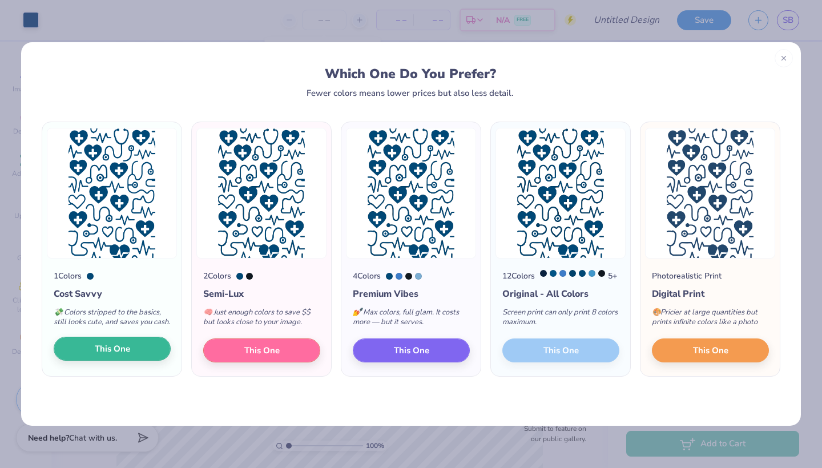
click at [121, 356] on span "This One" at bounding box center [112, 349] width 35 height 13
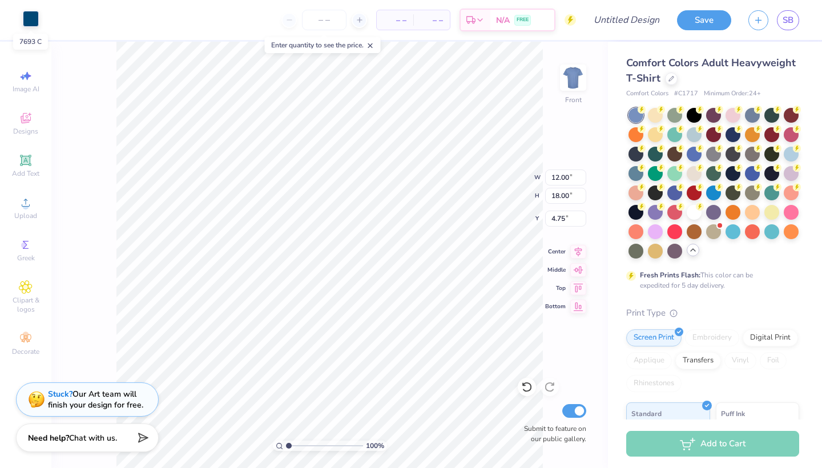
click at [33, 26] on div at bounding box center [31, 19] width 16 height 16
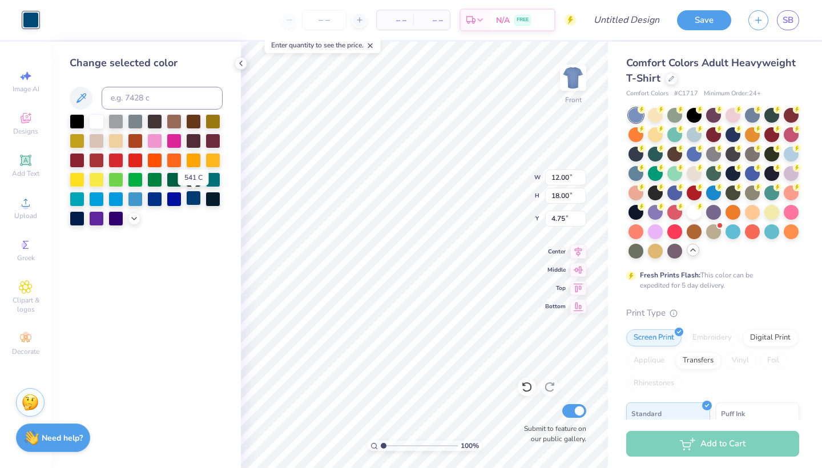
click at [191, 198] on div at bounding box center [193, 198] width 15 height 15
click at [240, 64] on icon at bounding box center [240, 63] width 9 height 9
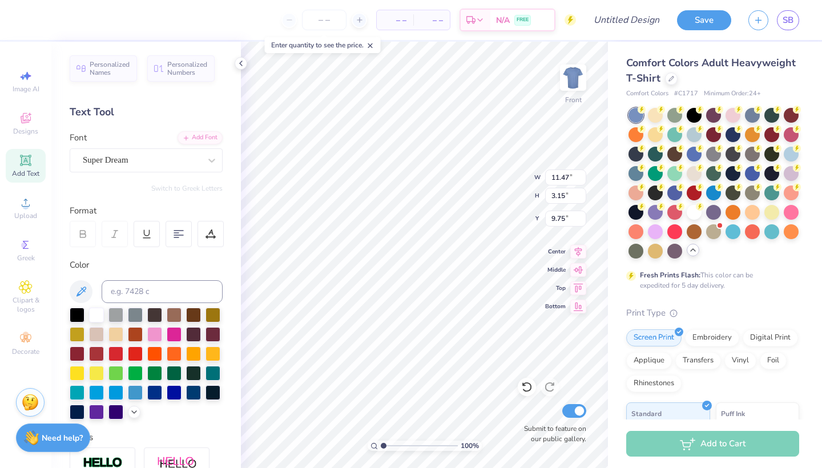
scroll to position [0, 1]
click at [217, 230] on div at bounding box center [211, 234] width 26 height 26
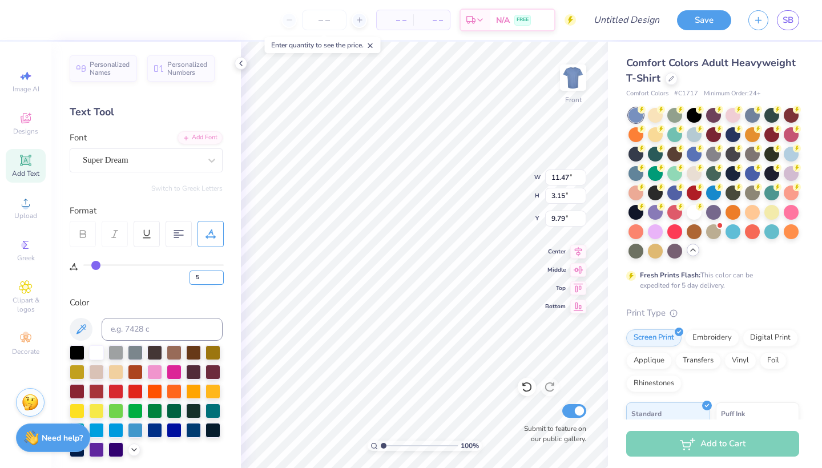
click at [220, 279] on input "5" at bounding box center [207, 278] width 34 height 14
click at [220, 279] on input "4" at bounding box center [207, 278] width 34 height 14
click at [220, 280] on input "5" at bounding box center [207, 278] width 34 height 14
click at [220, 280] on input "4" at bounding box center [207, 278] width 34 height 14
click at [220, 280] on input "3" at bounding box center [207, 278] width 34 height 14
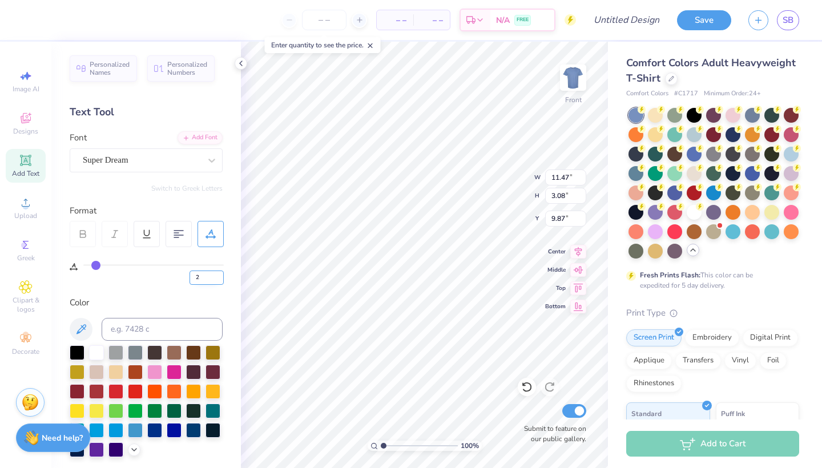
click at [220, 280] on input "2" at bounding box center [207, 278] width 34 height 14
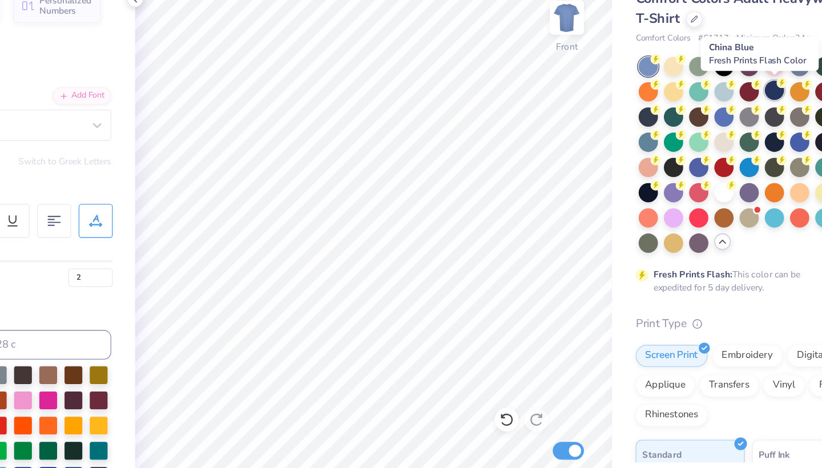
click at [726, 126] on div at bounding box center [733, 133] width 15 height 15
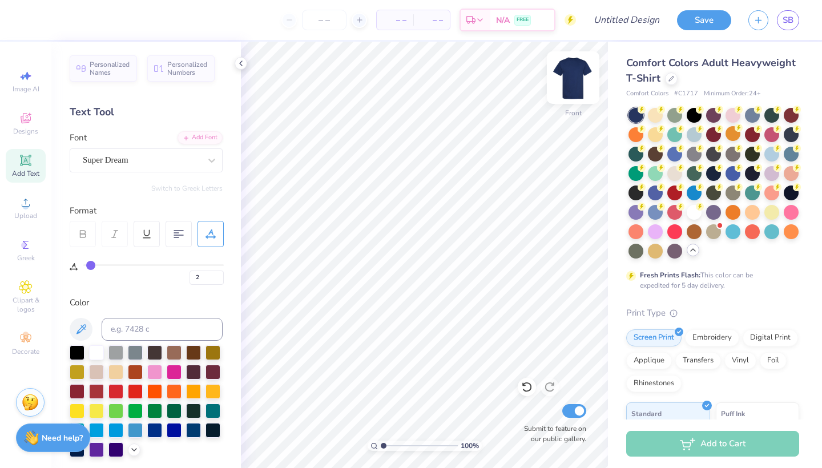
click at [572, 75] on img at bounding box center [573, 78] width 46 height 46
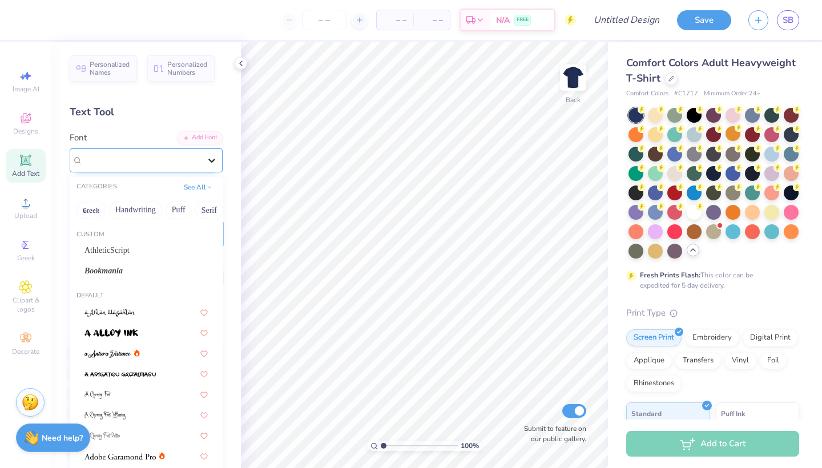
click at [210, 155] on icon at bounding box center [211, 160] width 11 height 11
click at [125, 251] on div "AthleticScript" at bounding box center [146, 250] width 123 height 12
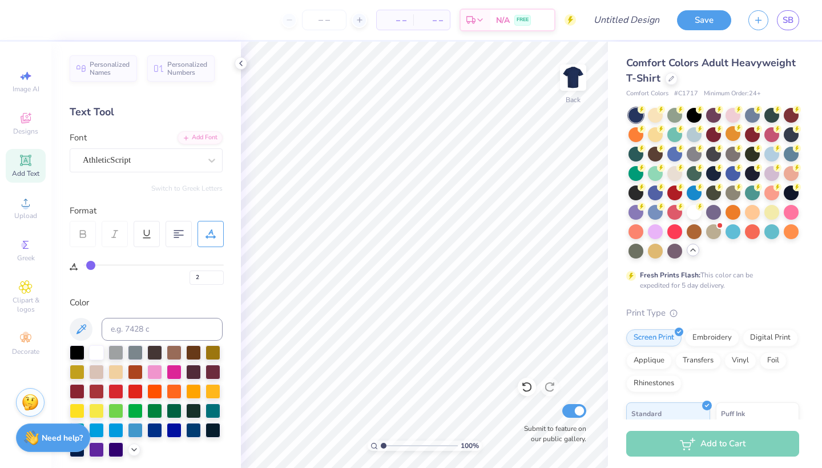
scroll to position [0, 0]
click at [28, 162] on icon at bounding box center [25, 160] width 9 height 9
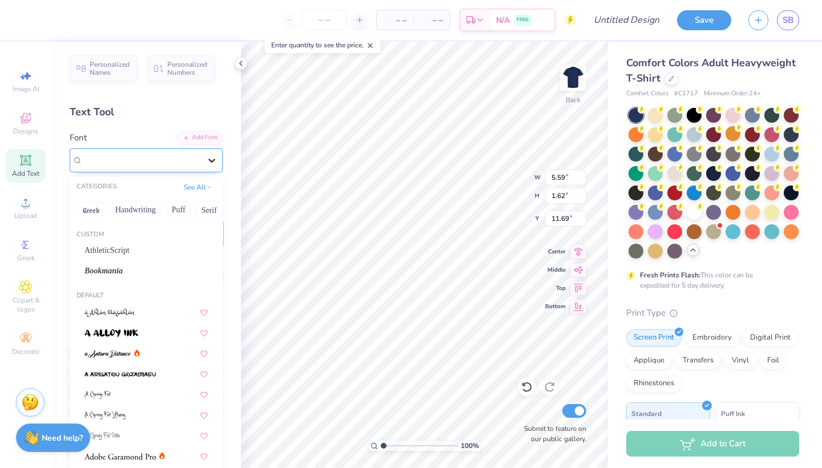
click at [210, 159] on icon at bounding box center [211, 161] width 7 height 4
click at [131, 247] on div "AthleticScript" at bounding box center [146, 250] width 123 height 12
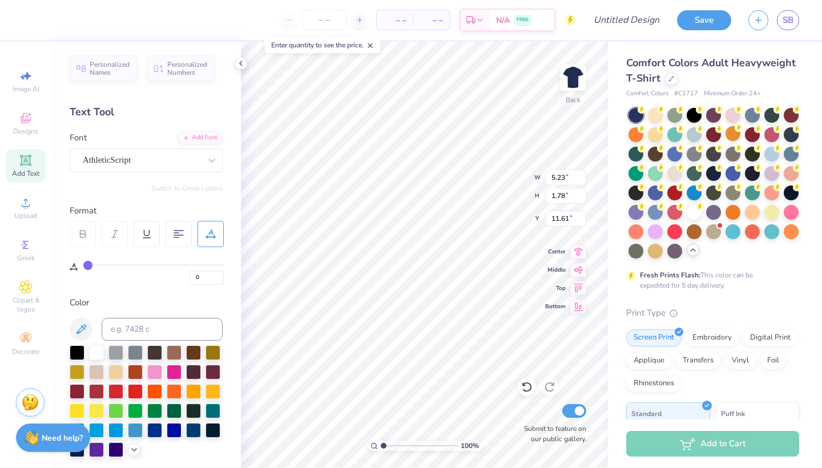
scroll to position [1, 1]
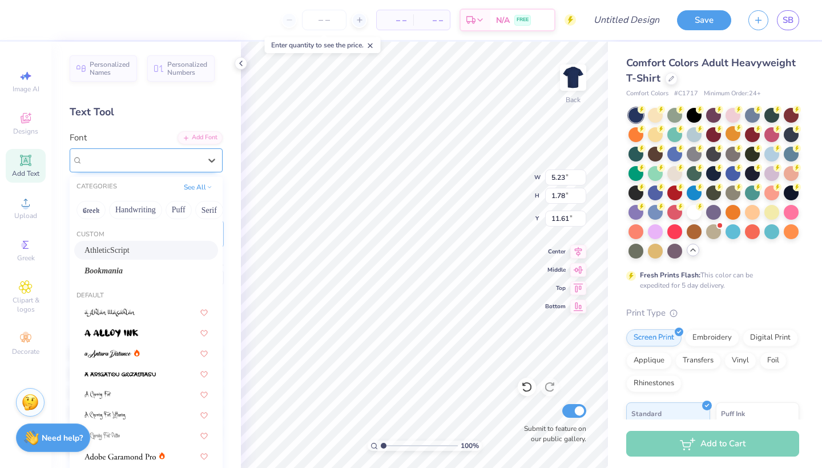
click at [187, 156] on div "AthleticScript" at bounding box center [142, 160] width 120 height 18
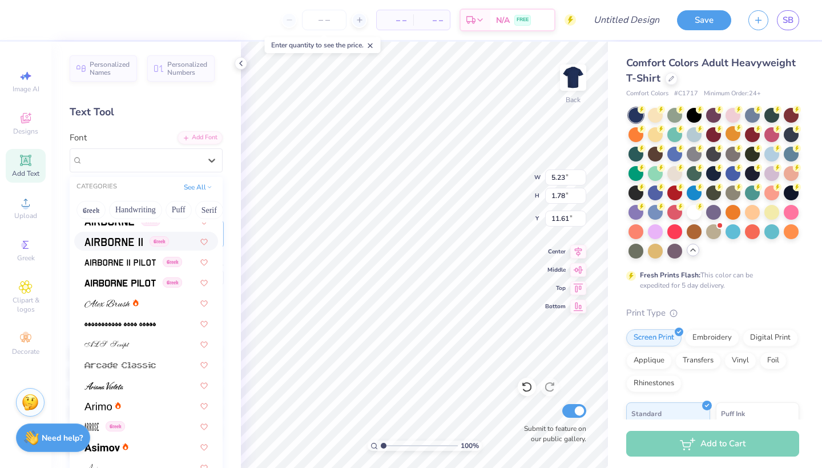
scroll to position [282, 0]
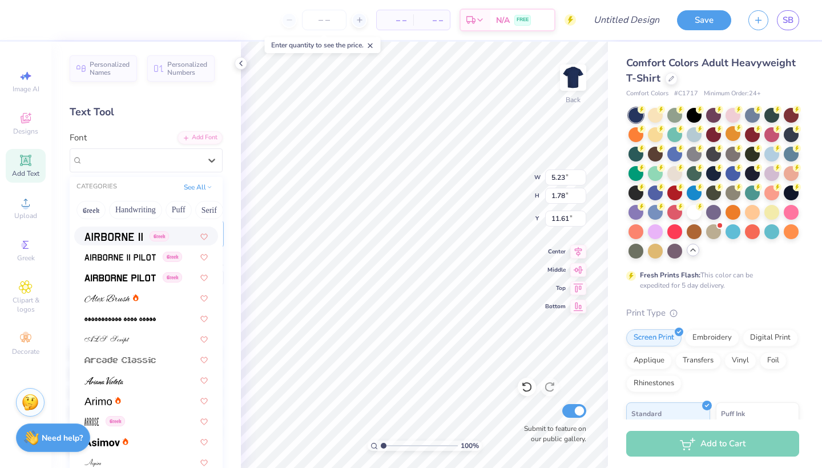
click at [103, 236] on img at bounding box center [114, 237] width 58 height 8
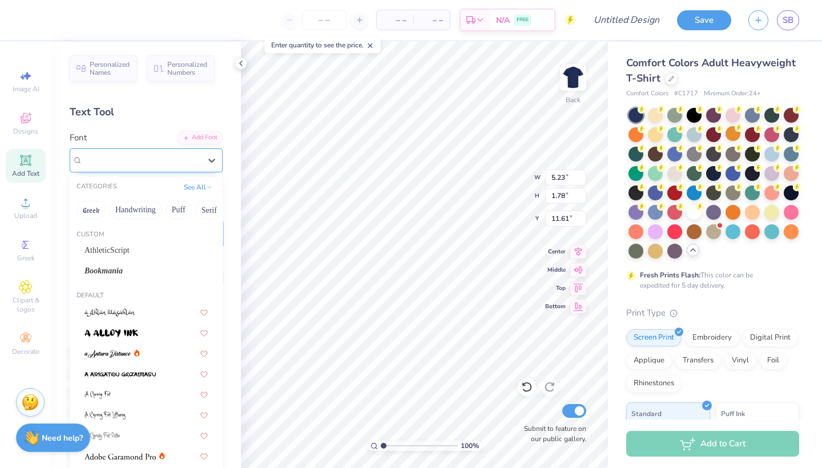
click at [196, 159] on div "Airborne II Greek" at bounding box center [142, 160] width 120 height 18
click at [144, 270] on div "Bookmania" at bounding box center [146, 271] width 123 height 12
click at [212, 155] on icon at bounding box center [211, 160] width 11 height 11
click at [73, 210] on button "Minimal" at bounding box center [82, 210] width 40 height 18
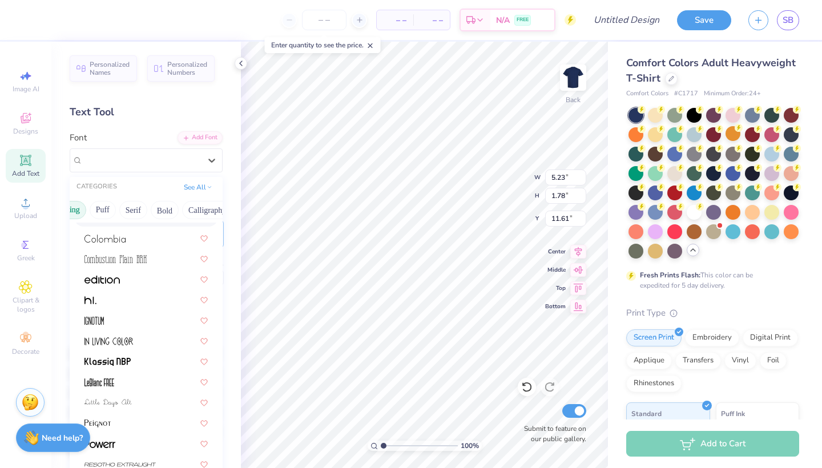
scroll to position [0, 87]
click at [192, 211] on button "Calligraphy" at bounding box center [196, 210] width 50 height 18
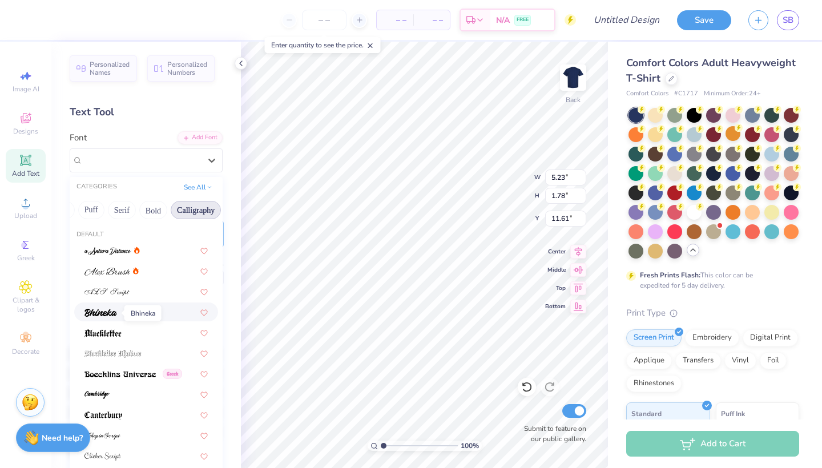
click at [111, 316] on img at bounding box center [101, 313] width 33 height 8
click at [156, 148] on div "Bhineka" at bounding box center [146, 160] width 153 height 24
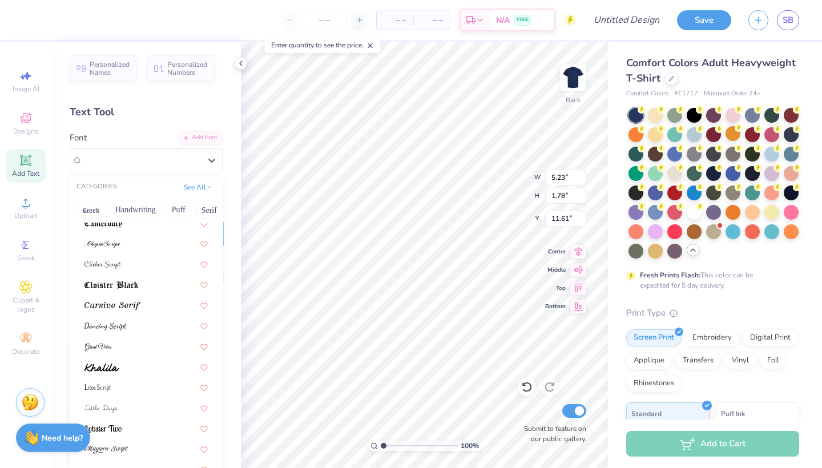
scroll to position [196, 0]
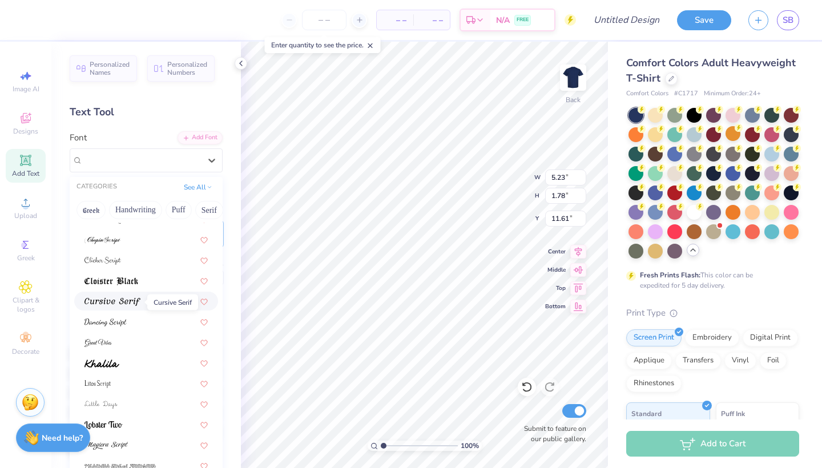
click at [126, 301] on img at bounding box center [113, 302] width 56 height 8
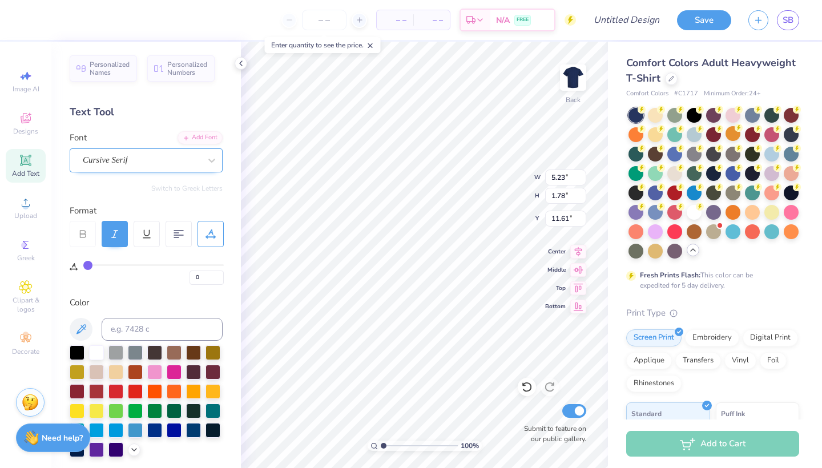
click at [150, 159] on div "Cursive Serif" at bounding box center [142, 160] width 120 height 18
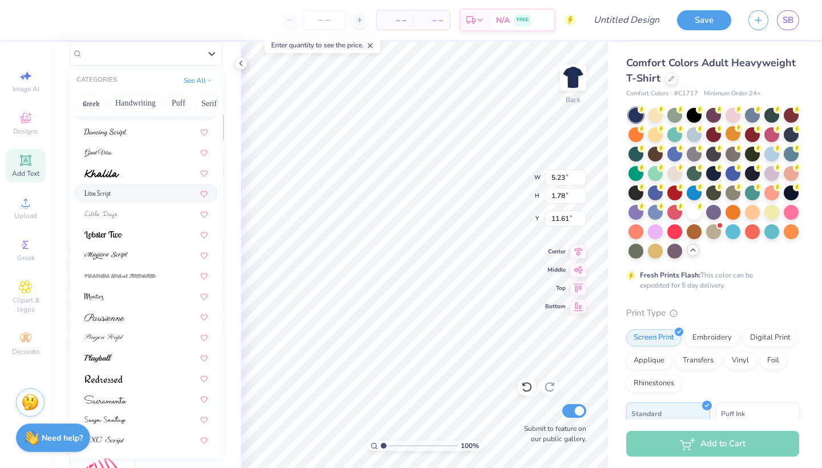
scroll to position [106, 0]
click at [110, 359] on img at bounding box center [98, 359] width 27 height 8
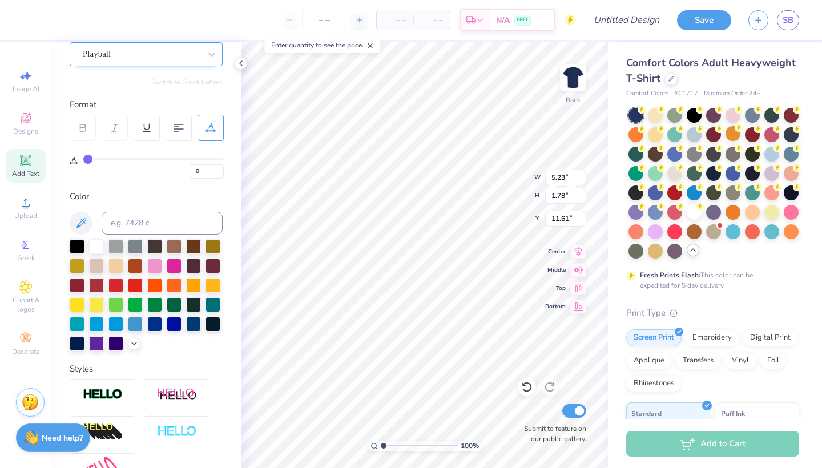
click at [159, 49] on div "Playball" at bounding box center [142, 54] width 120 height 18
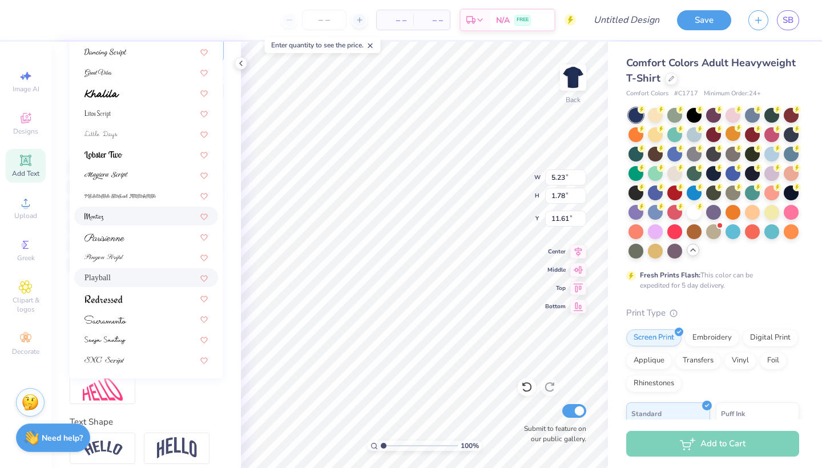
scroll to position [188, 0]
click at [114, 314] on span at bounding box center [106, 318] width 42 height 12
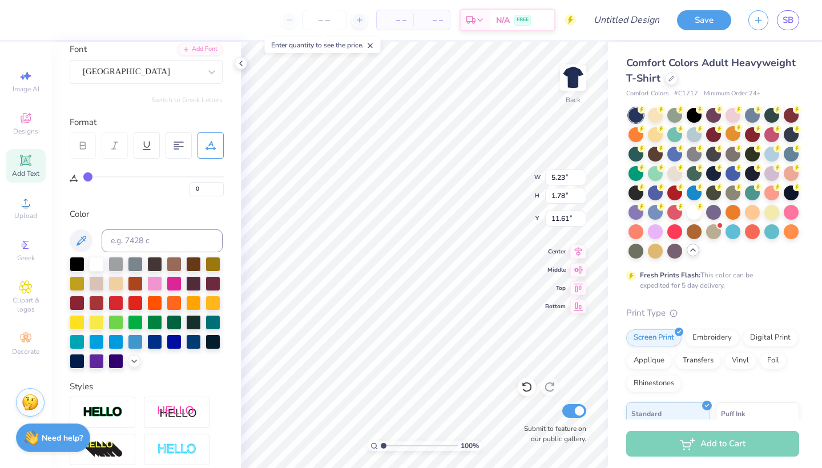
scroll to position [75, 0]
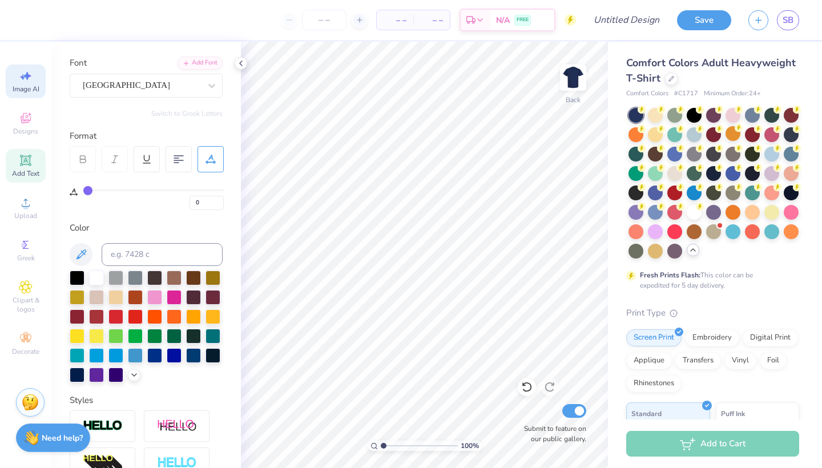
click at [26, 86] on span "Image AI" at bounding box center [26, 89] width 27 height 9
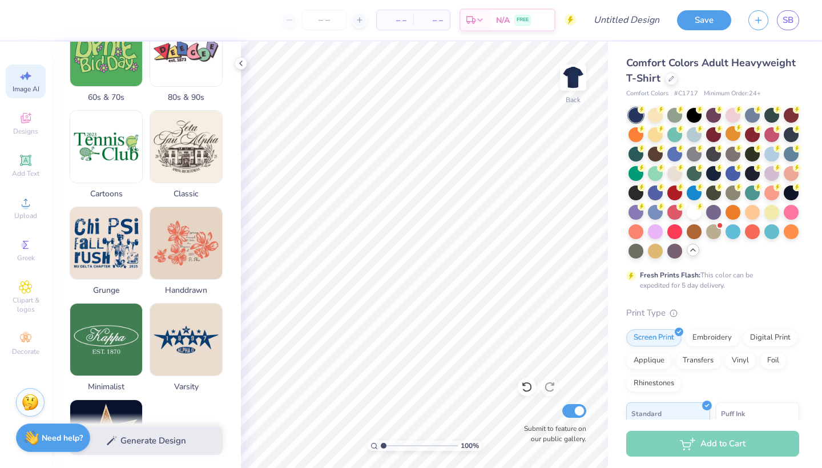
scroll to position [394, 0]
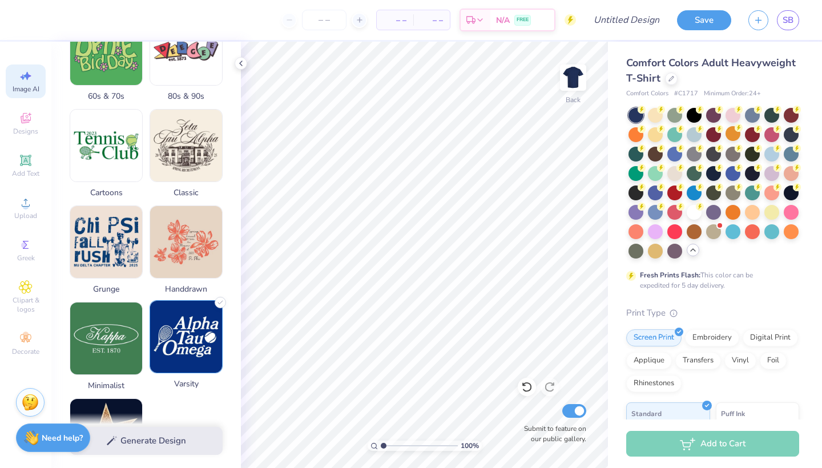
click at [180, 355] on img at bounding box center [186, 337] width 72 height 72
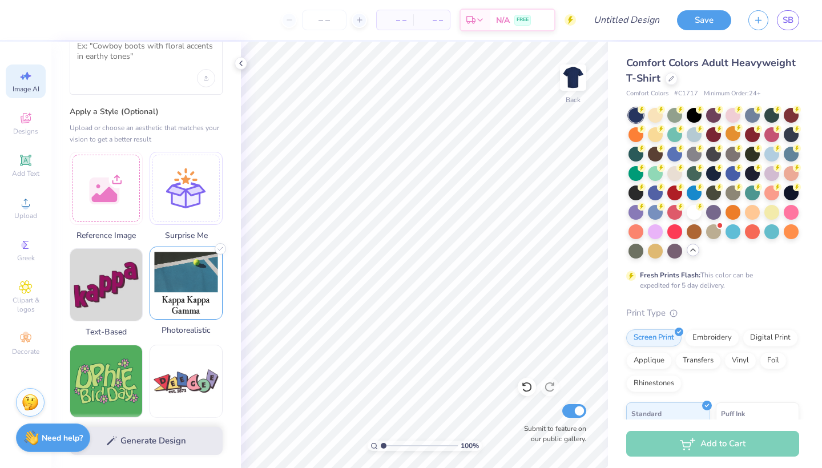
scroll to position [59, 0]
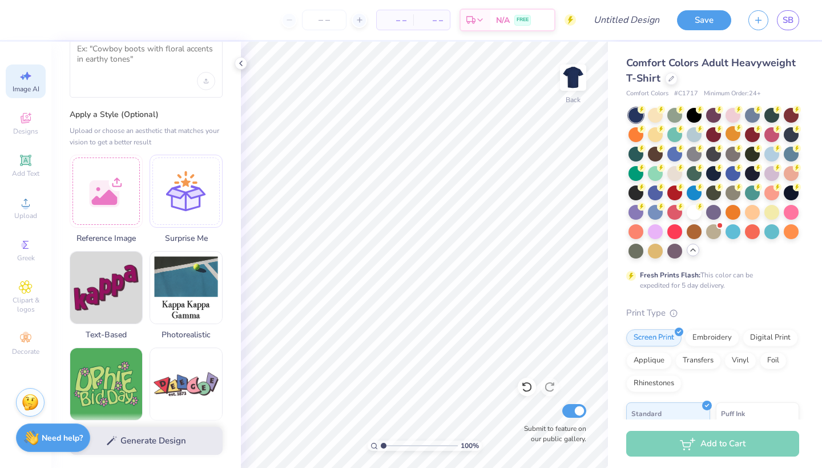
click at [143, 443] on div "Generate Design" at bounding box center [146, 440] width 190 height 55
click at [129, 437] on div "Generate Design" at bounding box center [146, 440] width 190 height 55
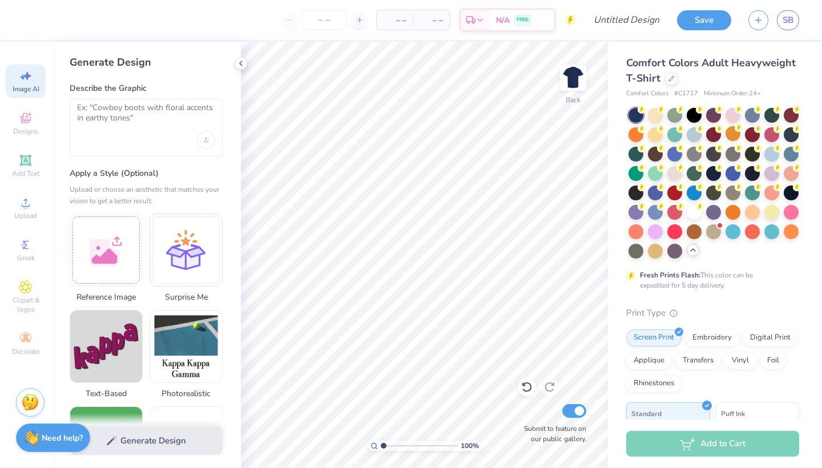
scroll to position [0, 0]
click at [99, 112] on textarea at bounding box center [146, 117] width 138 height 29
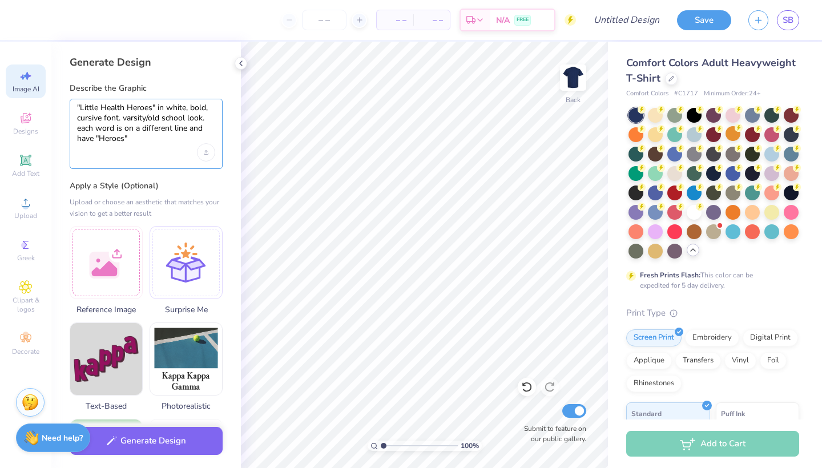
click at [85, 142] on textarea ""Little Health Heroes" in white, bold, cursive font. varsity/old school look. e…" at bounding box center [146, 123] width 138 height 41
click at [139, 135] on textarea ""Little Health Heroes" in white, bold, cursive font. varsity/old school look. e…" at bounding box center [146, 123] width 138 height 41
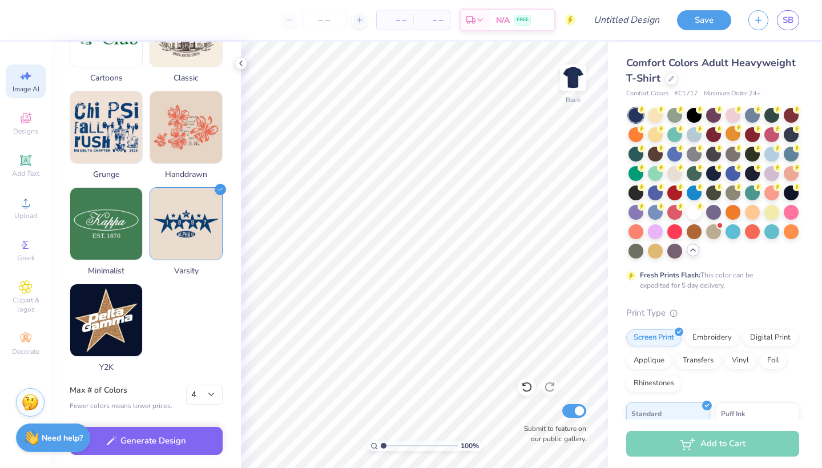
scroll to position [538, 0]
click at [161, 436] on button "Generate Design" at bounding box center [146, 438] width 153 height 28
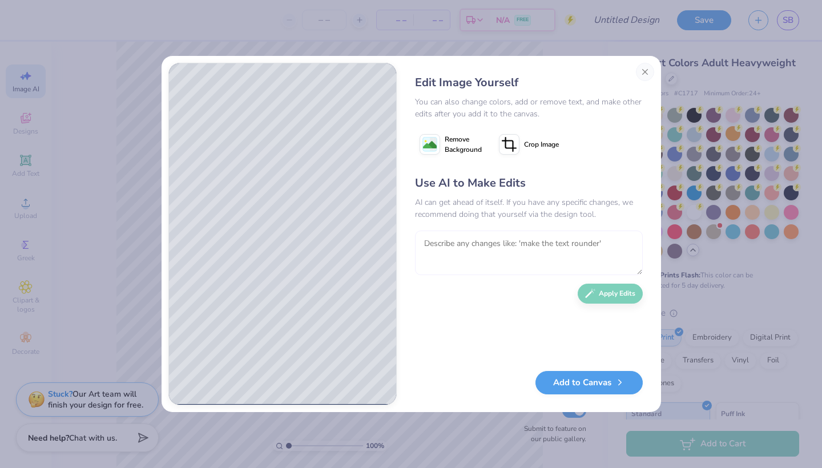
click at [452, 247] on textarea at bounding box center [529, 253] width 228 height 45
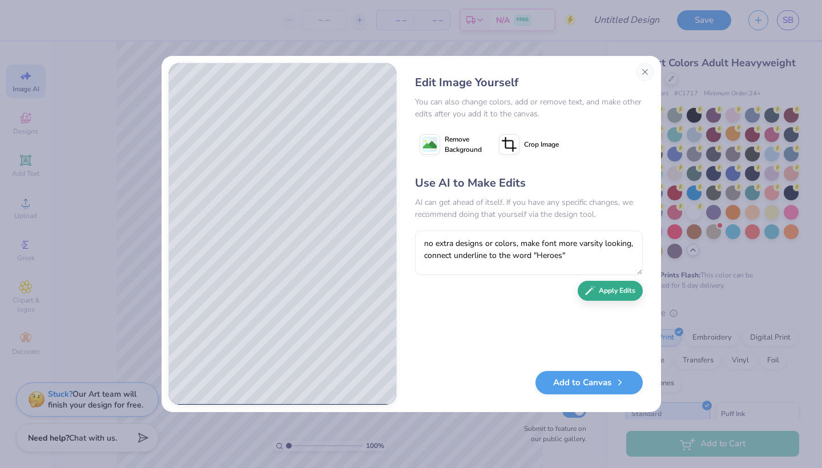
click at [616, 289] on button "Apply Edits" at bounding box center [610, 291] width 65 height 20
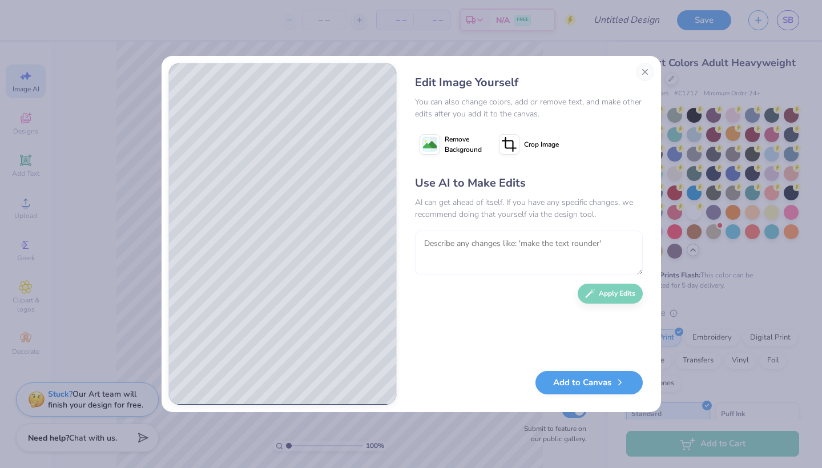
click at [498, 251] on textarea at bounding box center [529, 253] width 228 height 45
click at [601, 286] on button "Apply Edits" at bounding box center [610, 291] width 65 height 20
click at [490, 255] on textarea at bounding box center [529, 253] width 228 height 45
click at [645, 70] on button "Close" at bounding box center [645, 72] width 18 height 18
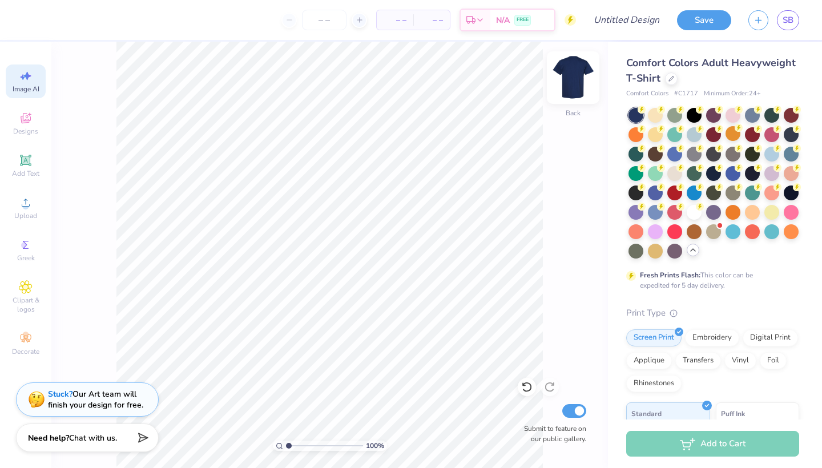
click at [572, 90] on img at bounding box center [573, 78] width 46 height 46
click at [782, 21] on link "SB" at bounding box center [788, 20] width 22 height 20
click at [568, 79] on img at bounding box center [573, 78] width 46 height 46
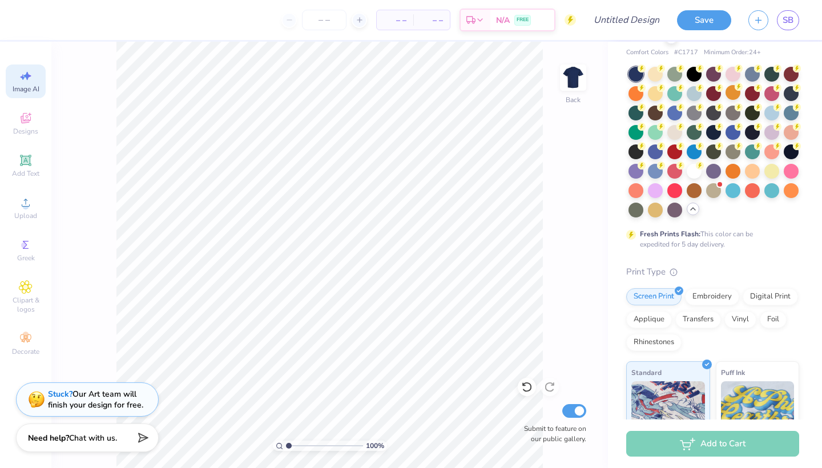
scroll to position [163, 0]
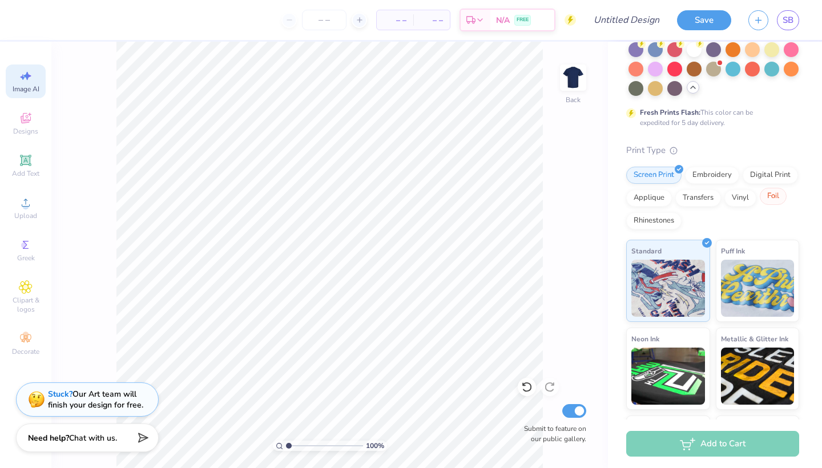
click at [22, 307] on span "Clipart & logos" at bounding box center [26, 305] width 40 height 18
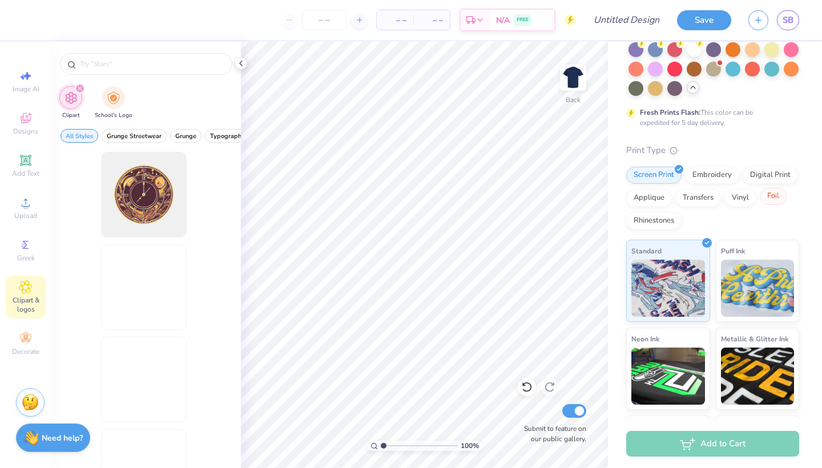
scroll to position [0, 0]
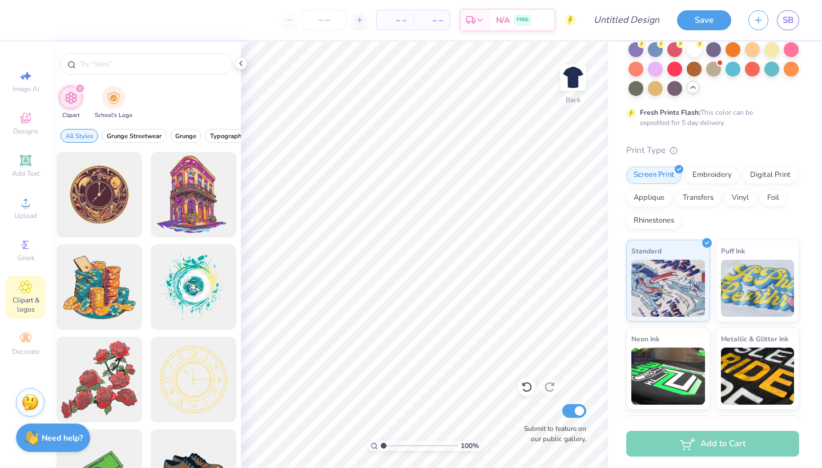
click at [22, 307] on span "Clipart & logos" at bounding box center [26, 305] width 40 height 18
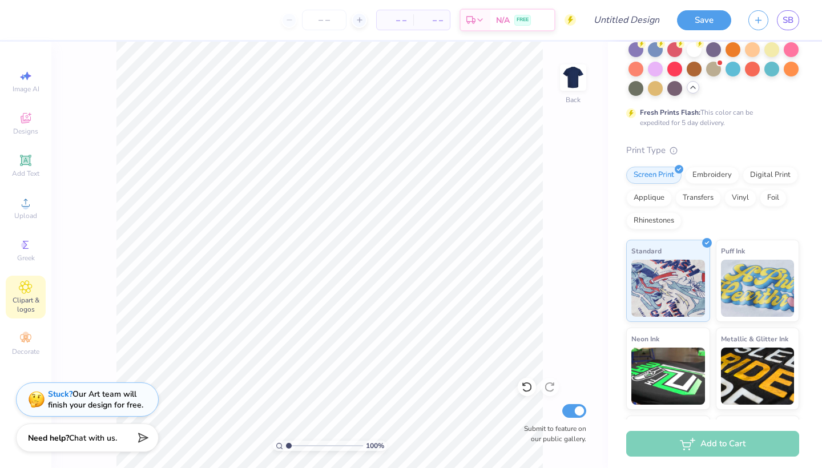
click at [26, 256] on span "Greek" at bounding box center [26, 258] width 18 height 9
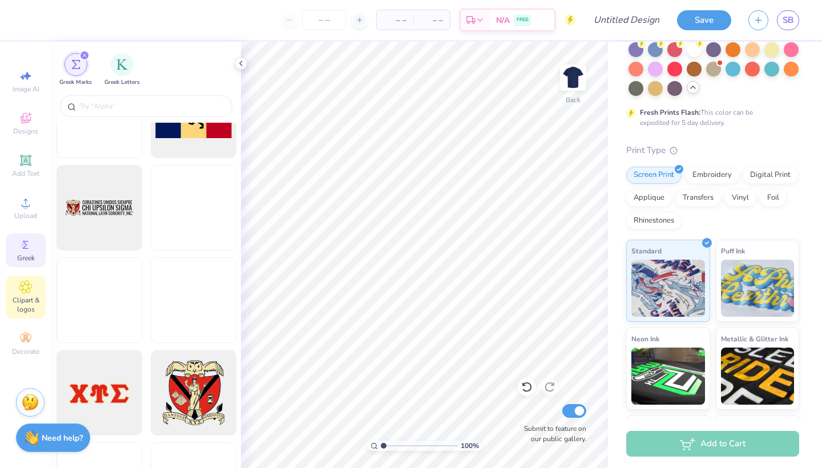
scroll to position [894, 0]
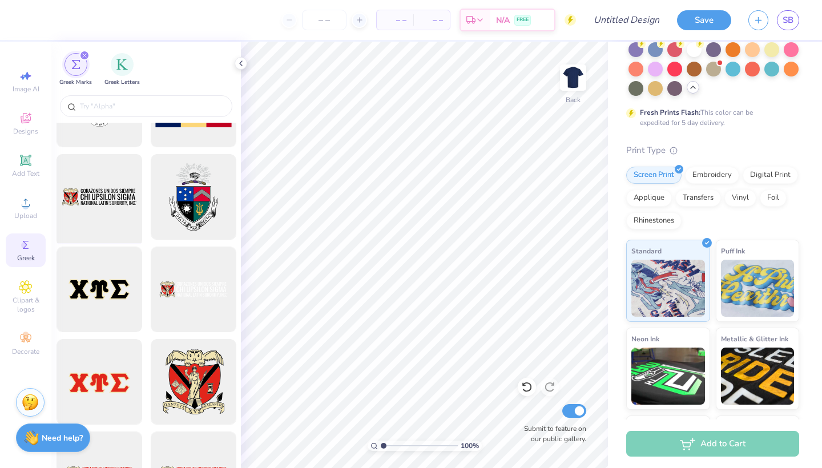
click at [29, 252] on div "Greek" at bounding box center [26, 251] width 40 height 34
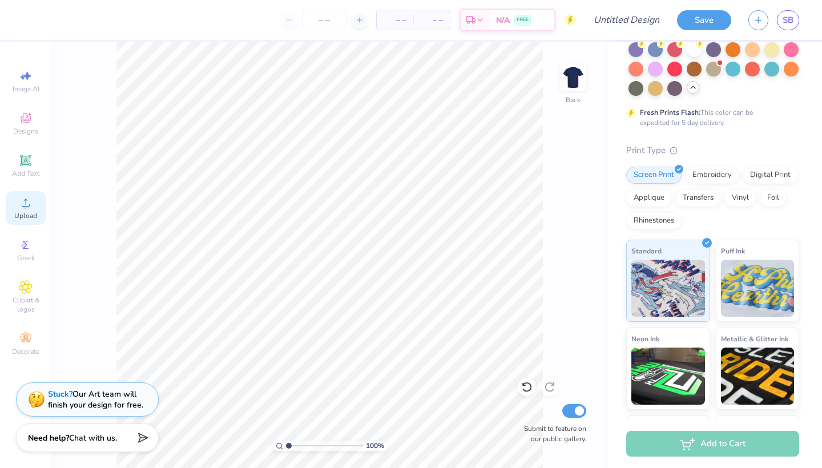
drag, startPoint x: 104, startPoint y: 227, endPoint x: 28, endPoint y: 203, distance: 79.6
click at [28, 203] on icon at bounding box center [26, 203] width 14 height 14
click at [26, 106] on div "Image AI Designs Add Text Upload Greek Clipart & logos Decorate" at bounding box center [26, 213] width 40 height 296
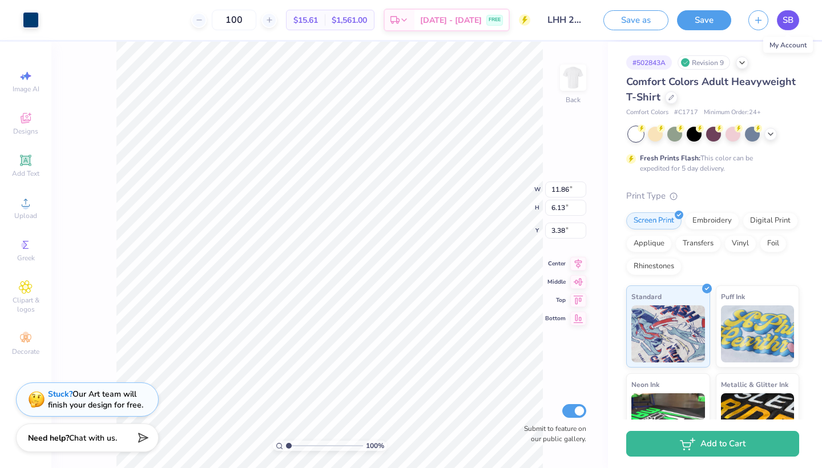
click at [786, 19] on span "SB" at bounding box center [788, 20] width 11 height 13
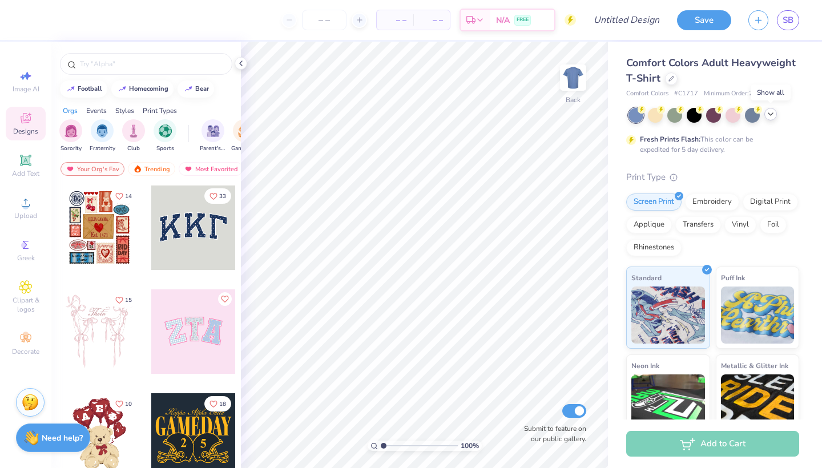
click at [773, 113] on polyline at bounding box center [771, 114] width 5 height 2
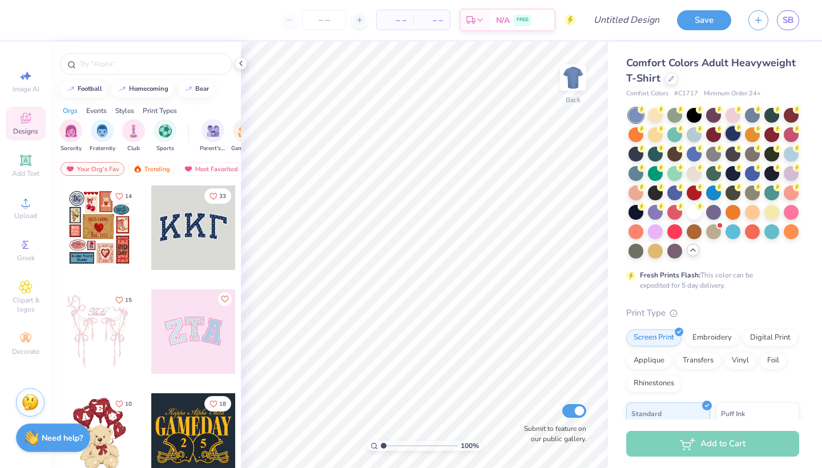
click at [734, 135] on div at bounding box center [733, 133] width 15 height 15
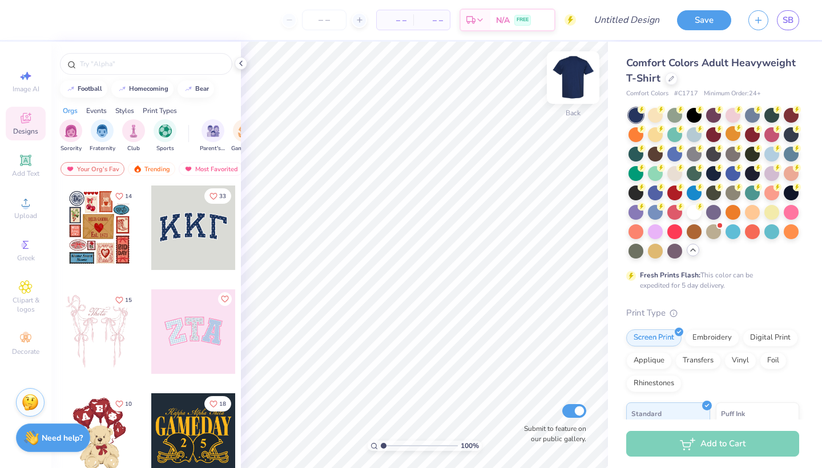
click at [574, 77] on img at bounding box center [573, 78] width 46 height 46
click at [569, 83] on img at bounding box center [573, 78] width 46 height 46
click at [569, 78] on img at bounding box center [573, 78] width 46 height 46
click at [569, 78] on img at bounding box center [573, 77] width 23 height 23
click at [781, 18] on link "SB" at bounding box center [788, 20] width 22 height 20
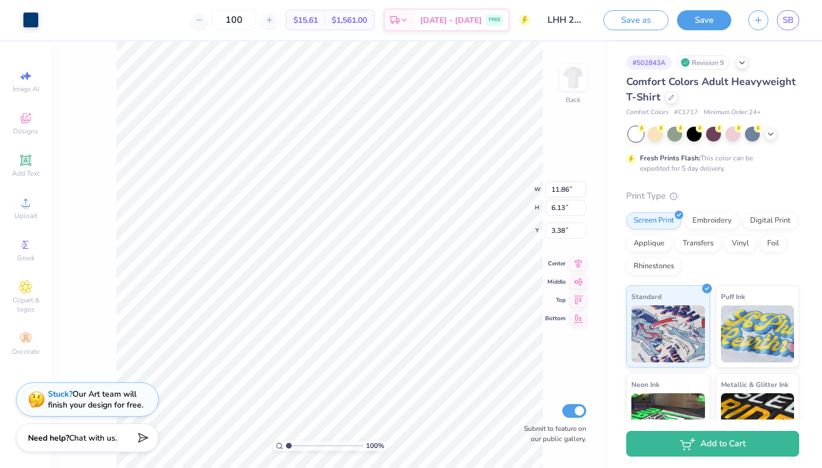
type input "12.49"
type input "6.45"
click at [529, 393] on icon at bounding box center [526, 386] width 11 height 11
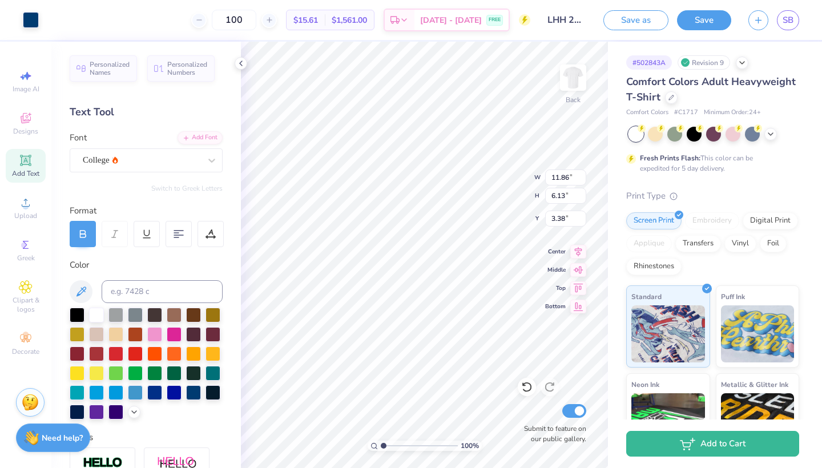
type input "12.49"
type input "6.45"
type input "12.91"
type input "6.67"
type input "2.59"
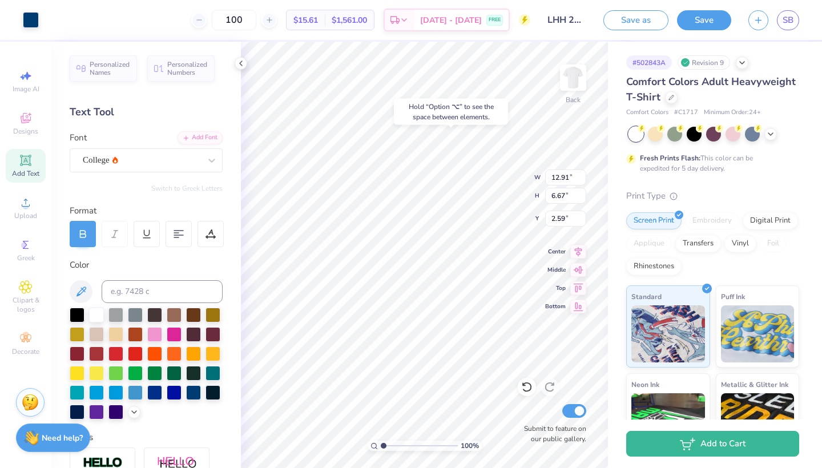
type input "3.00"
click at [17, 335] on div "Decorate" at bounding box center [26, 344] width 40 height 34
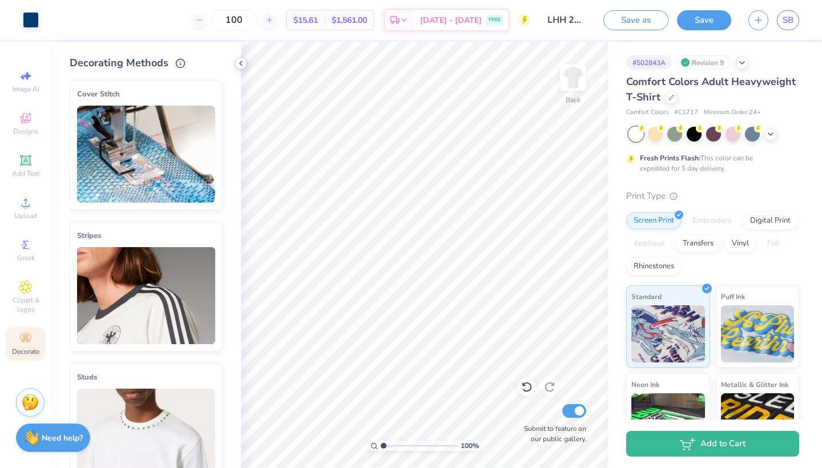
click at [241, 63] on icon at bounding box center [240, 63] width 9 height 9
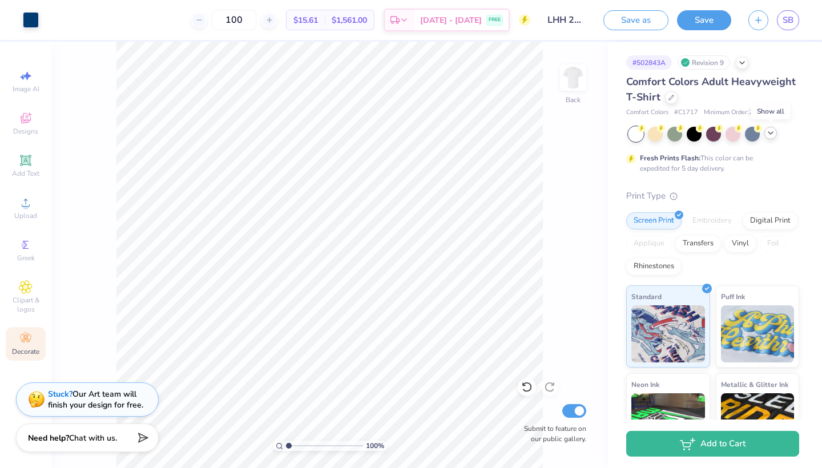
click at [771, 135] on icon at bounding box center [770, 132] width 9 height 9
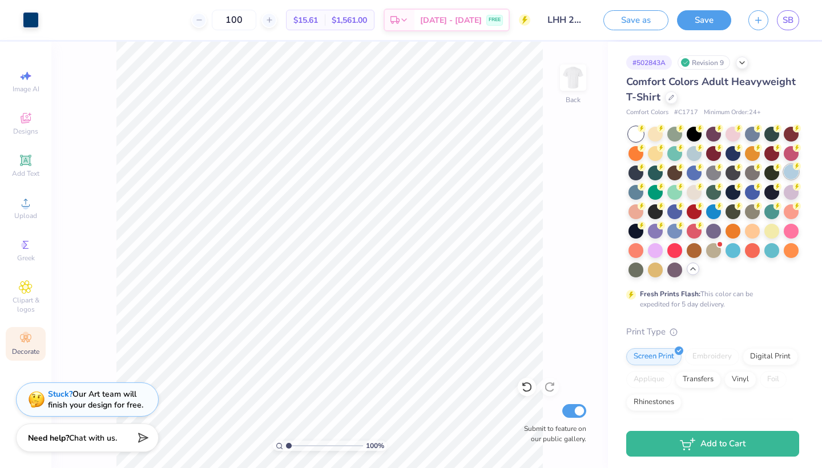
click at [786, 174] on div at bounding box center [791, 171] width 15 height 15
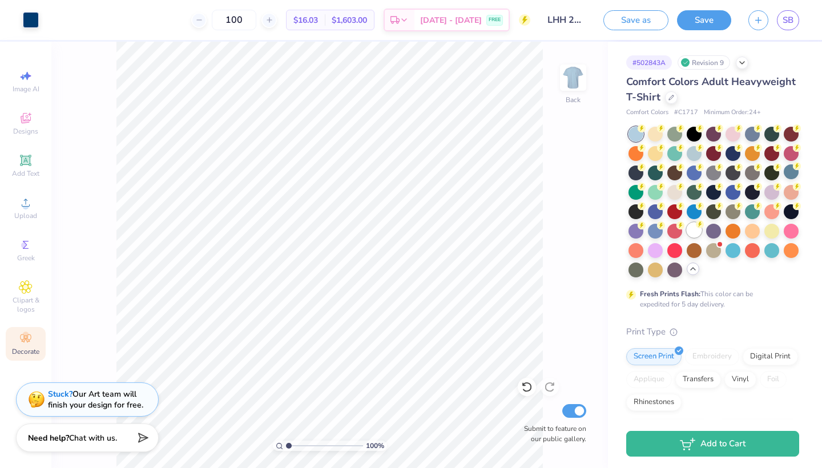
click at [692, 231] on div at bounding box center [694, 230] width 15 height 15
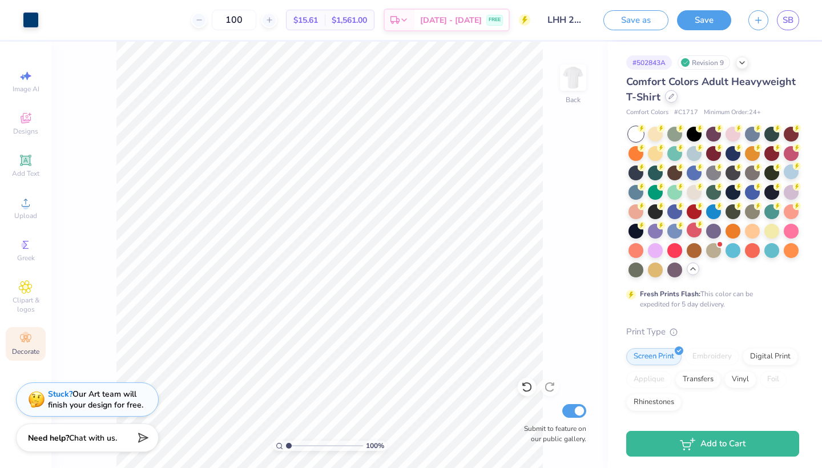
click at [669, 97] on icon at bounding box center [672, 97] width 6 height 6
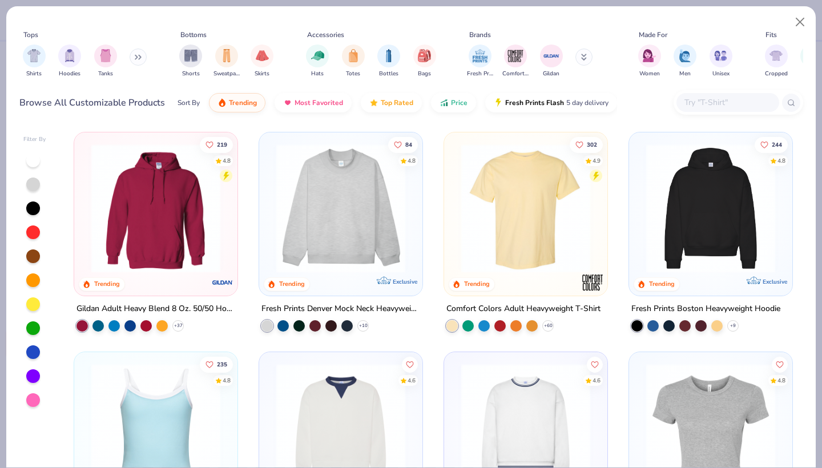
click at [695, 106] on input "text" at bounding box center [728, 102] width 88 height 13
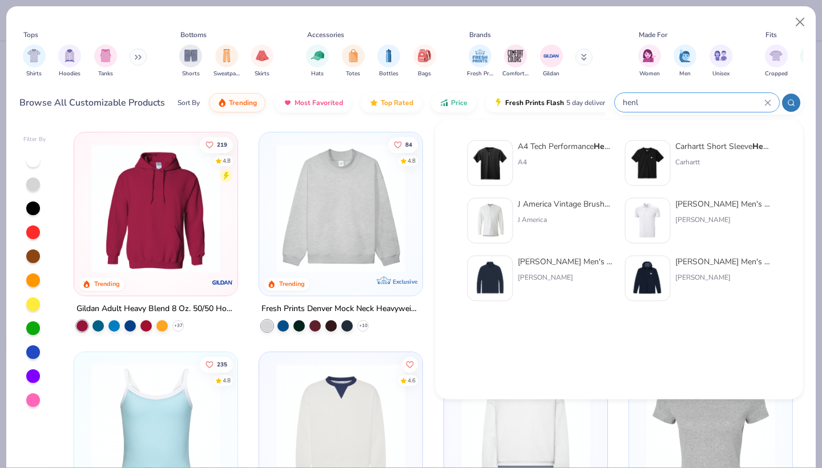
type input "henl"
click at [540, 148] on div "A4 Tech Performance Henl ey" at bounding box center [566, 146] width 96 height 12
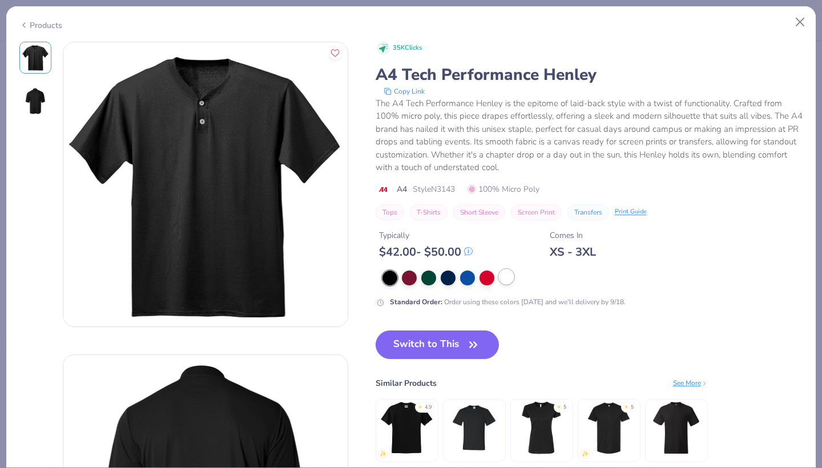
click at [506, 275] on div at bounding box center [506, 277] width 15 height 15
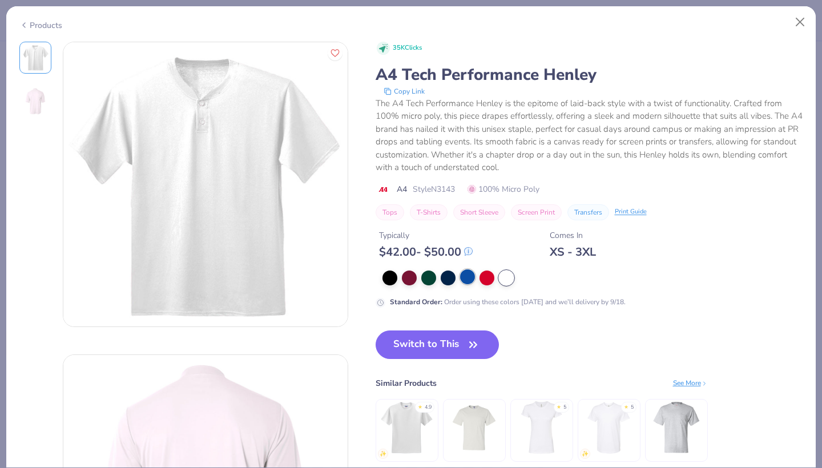
click at [468, 274] on div at bounding box center [467, 277] width 15 height 15
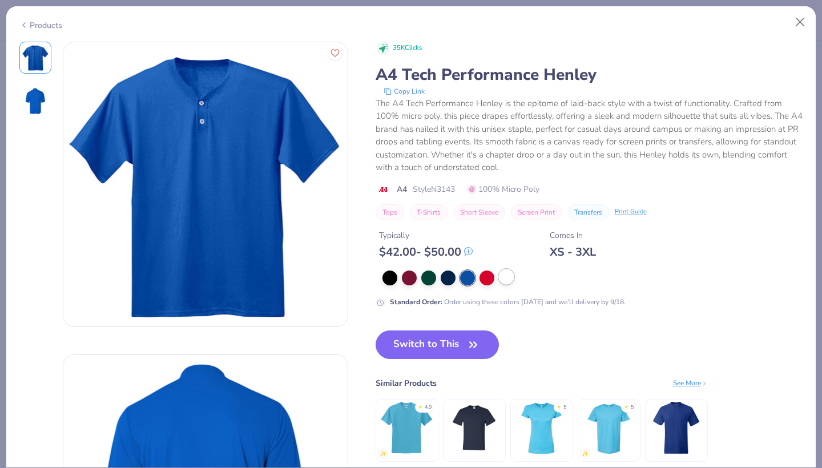
click at [508, 279] on div at bounding box center [506, 277] width 15 height 15
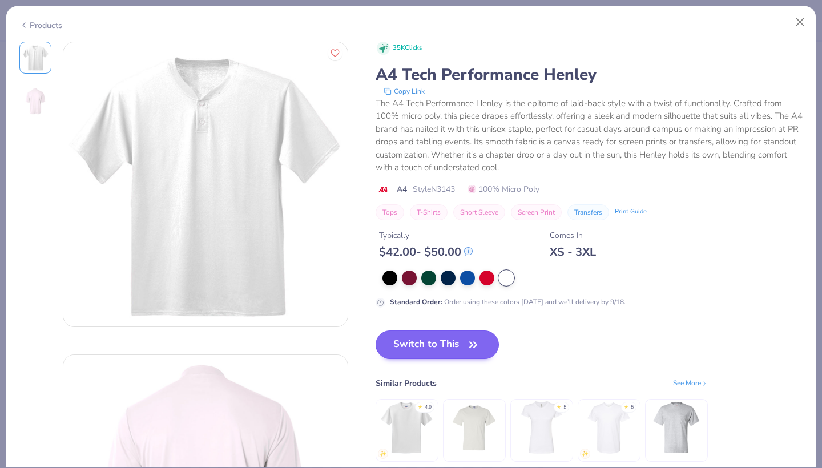
click at [466, 342] on button "Switch to This" at bounding box center [438, 345] width 124 height 29
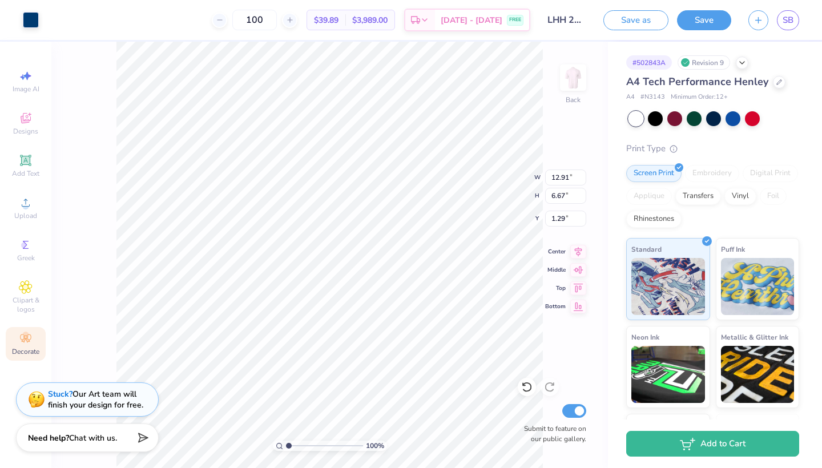
type input "4.06"
click at [525, 390] on icon at bounding box center [526, 386] width 11 height 11
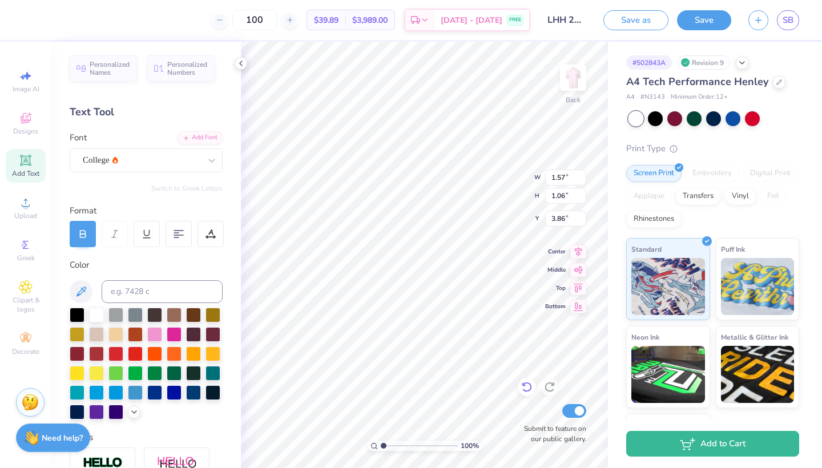
type input "3.86"
type input "3.45"
type input "14.12"
type input "7.30"
type input "14.99"
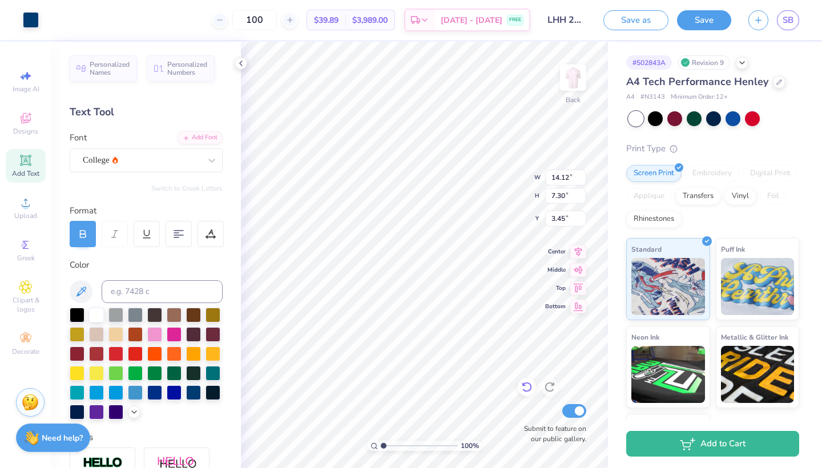
type input "7.75"
type input "3.23"
click at [712, 117] on div at bounding box center [713, 117] width 15 height 15
click at [30, 21] on div at bounding box center [31, 19] width 16 height 16
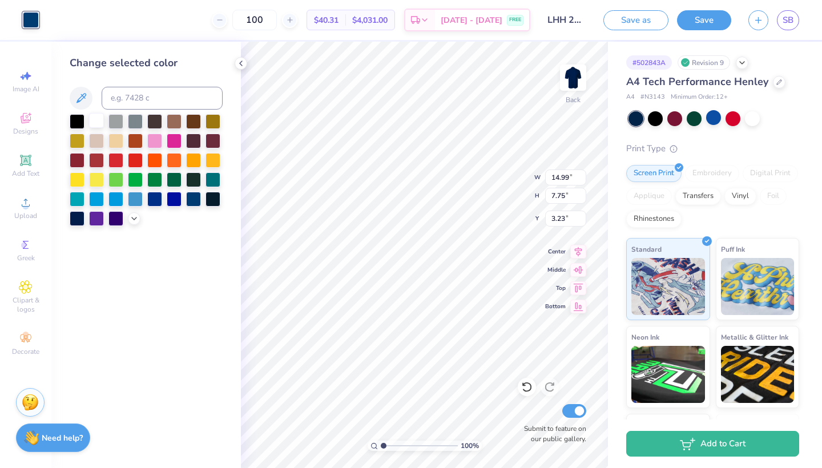
click at [93, 120] on div at bounding box center [96, 120] width 15 height 15
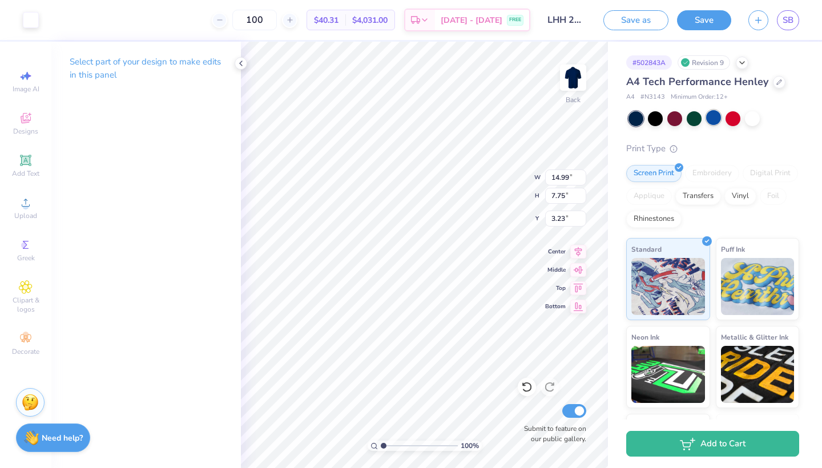
click at [713, 116] on div at bounding box center [713, 117] width 15 height 15
click at [654, 118] on div at bounding box center [655, 117] width 15 height 15
click at [694, 121] on div at bounding box center [694, 117] width 15 height 15
type input "3.00"
click at [528, 388] on icon at bounding box center [526, 386] width 11 height 11
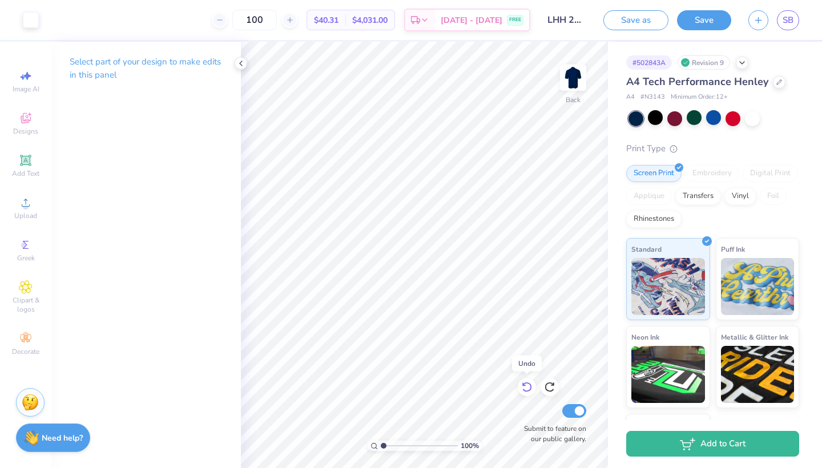
click at [528, 388] on icon at bounding box center [526, 386] width 11 height 11
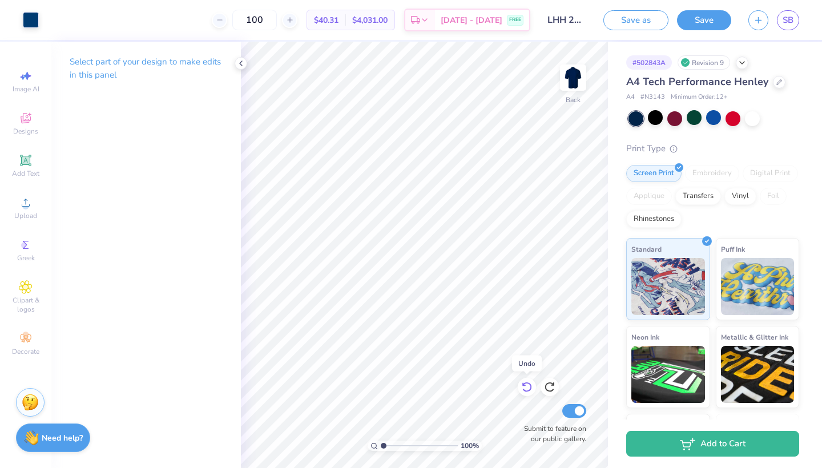
click at [528, 388] on icon at bounding box center [526, 386] width 11 height 11
click at [777, 82] on icon at bounding box center [780, 81] width 6 height 6
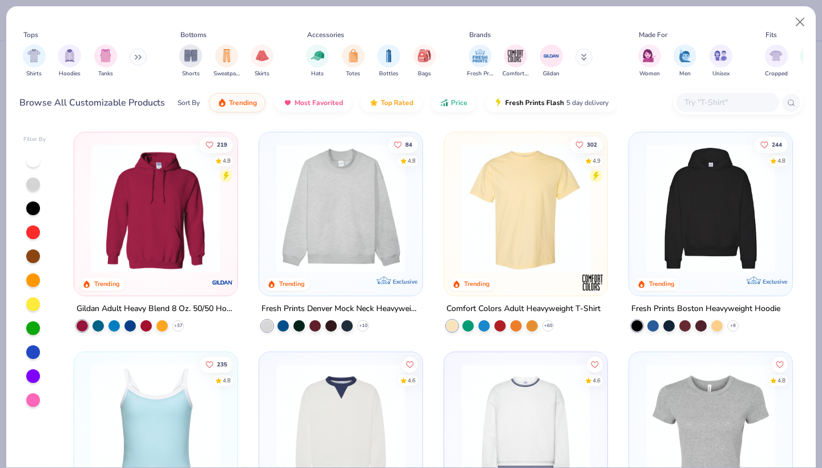
click at [488, 236] on img at bounding box center [526, 208] width 140 height 129
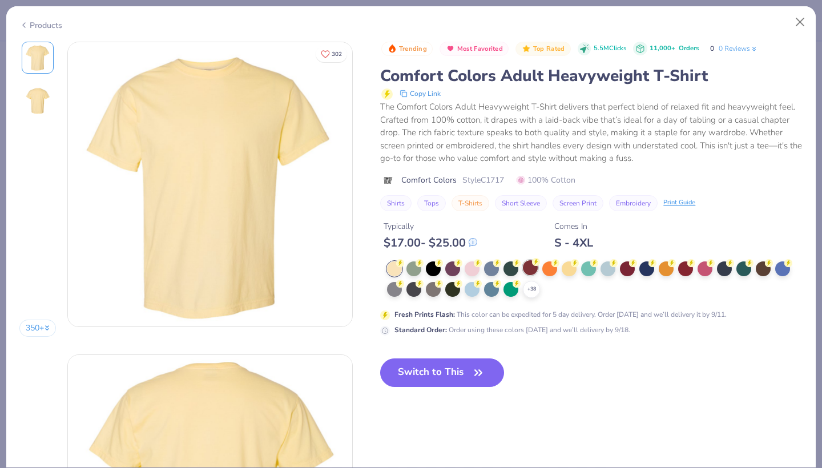
drag, startPoint x: 444, startPoint y: 295, endPoint x: 529, endPoint y: 286, distance: 85.6
click at [444, 295] on div "+ 38" at bounding box center [595, 280] width 416 height 37
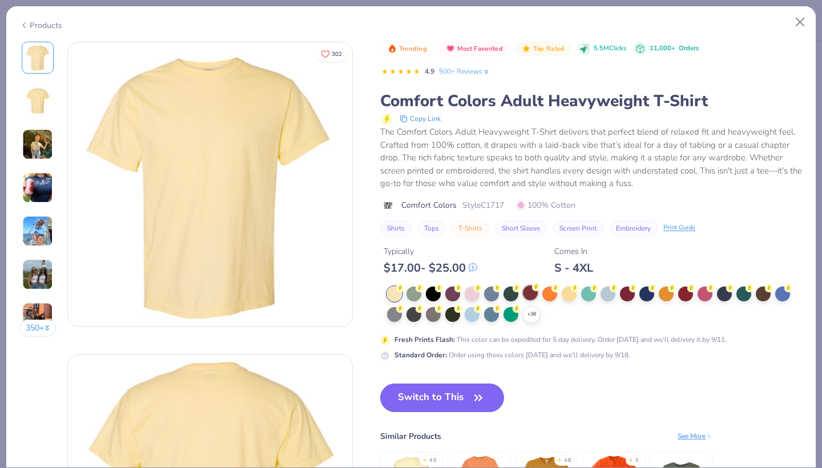
click at [529, 286] on div at bounding box center [530, 293] width 15 height 15
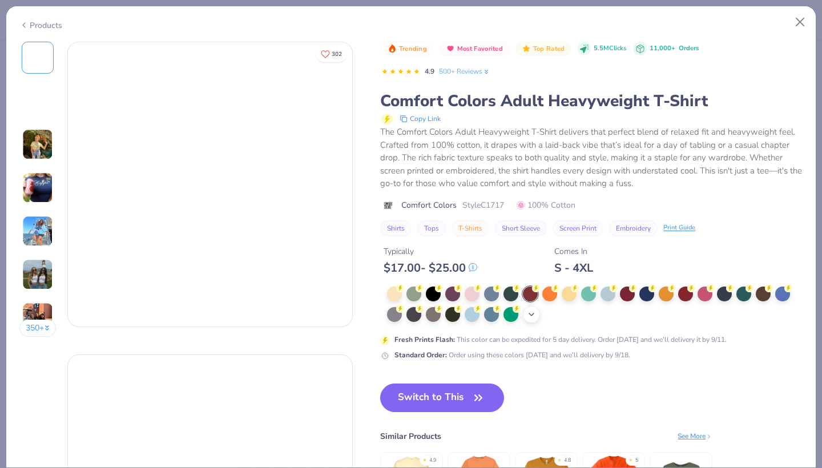
click at [532, 312] on icon at bounding box center [531, 314] width 9 height 9
